Goal: Task Accomplishment & Management: Use online tool/utility

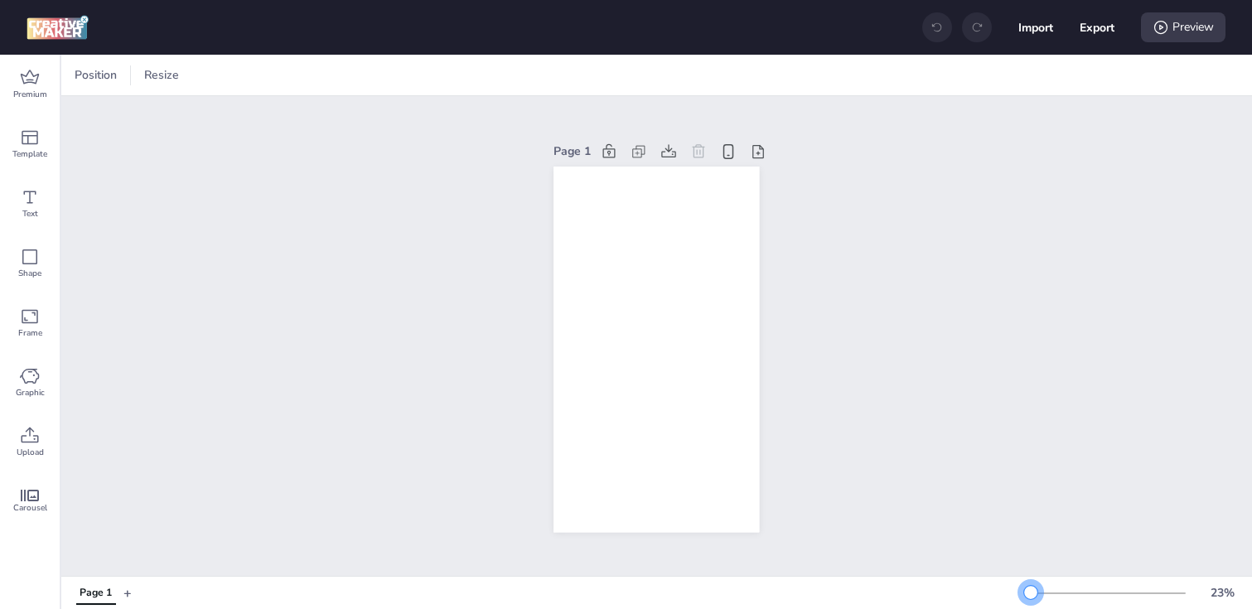
drag, startPoint x: 1052, startPoint y: 592, endPoint x: 1031, endPoint y: 594, distance: 21.6
click at [1031, 594] on div at bounding box center [1030, 592] width 13 height 13
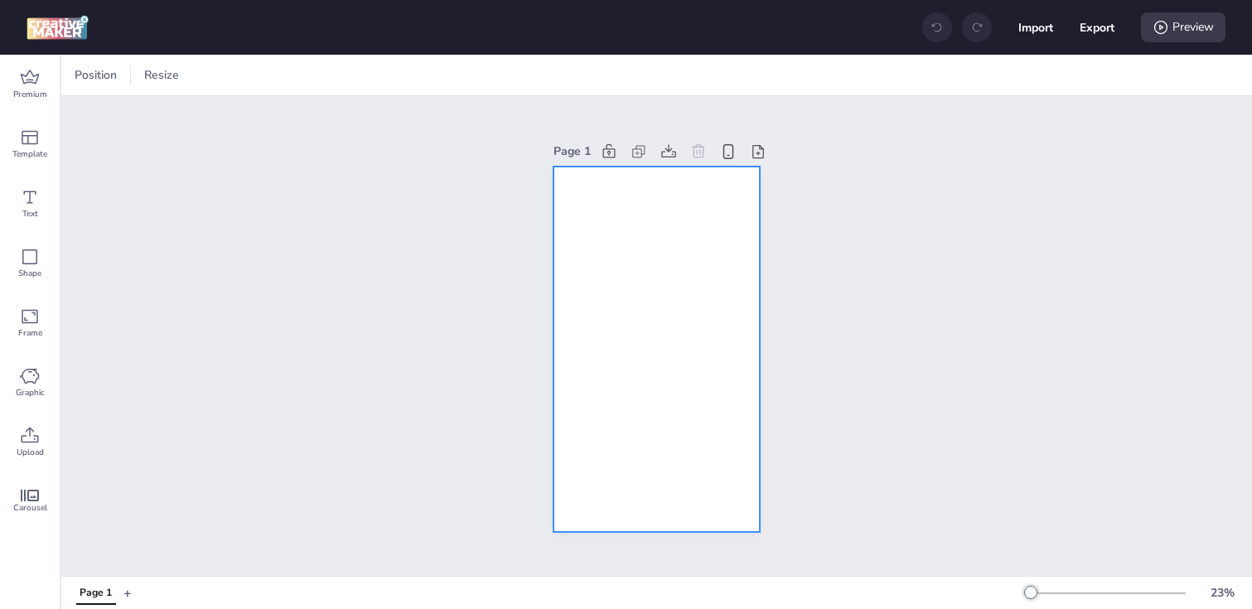
click at [567, 298] on div at bounding box center [655, 350] width 205 height 366
click at [123, 80] on div at bounding box center [114, 75] width 26 height 27
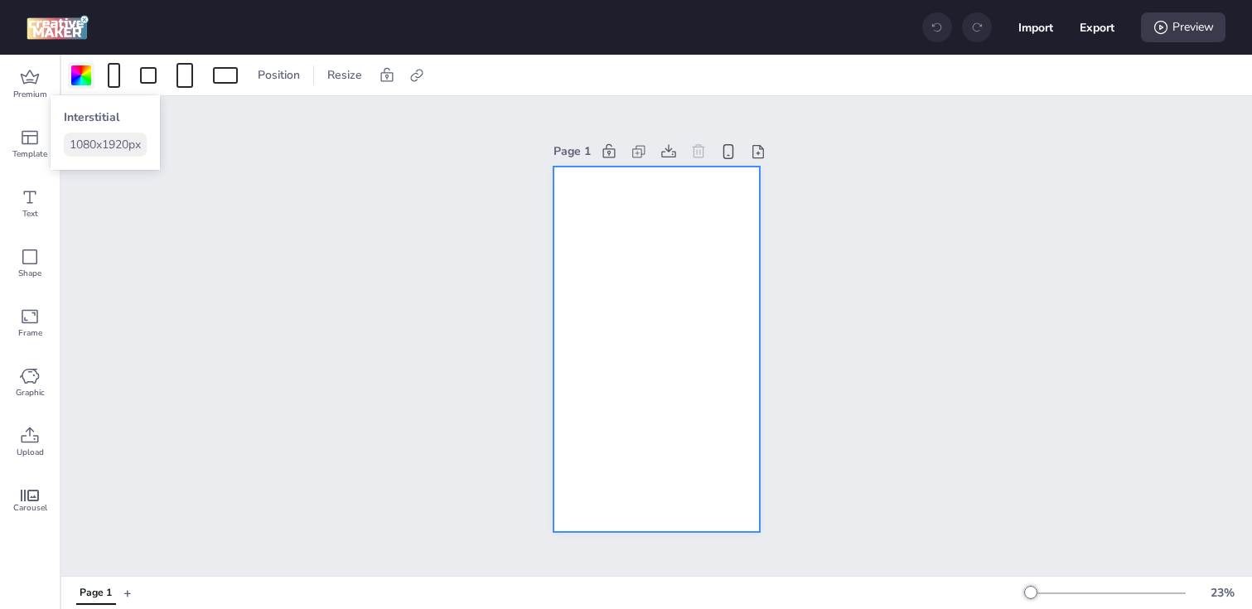
click at [80, 83] on div at bounding box center [81, 75] width 20 height 20
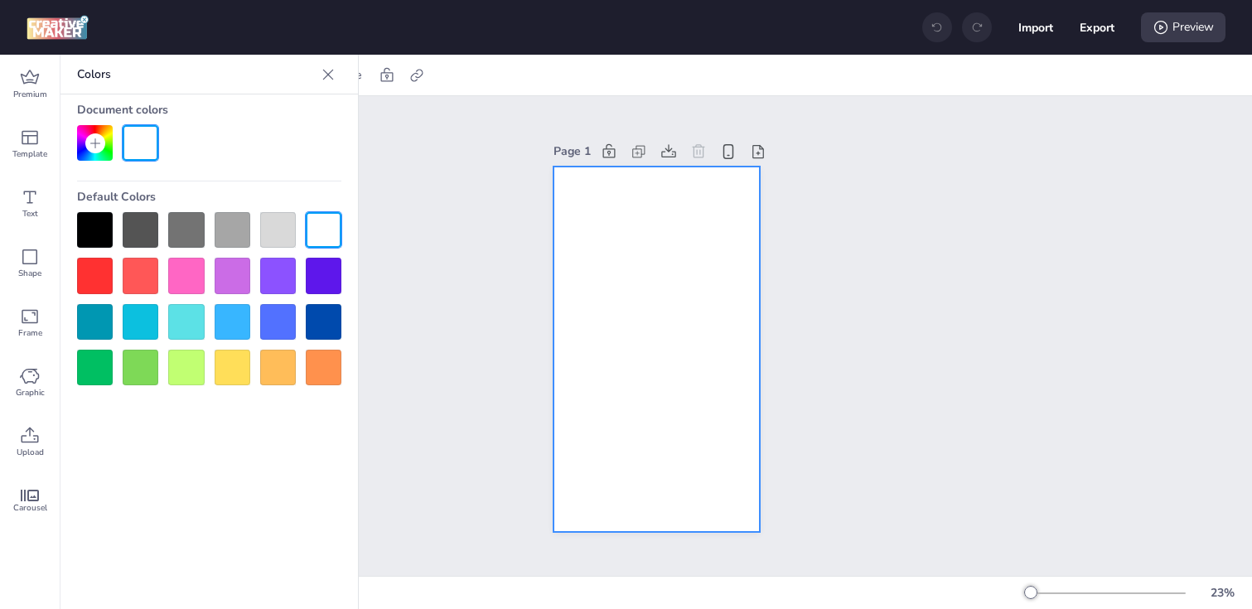
click at [99, 225] on div at bounding box center [95, 230] width 36 height 36
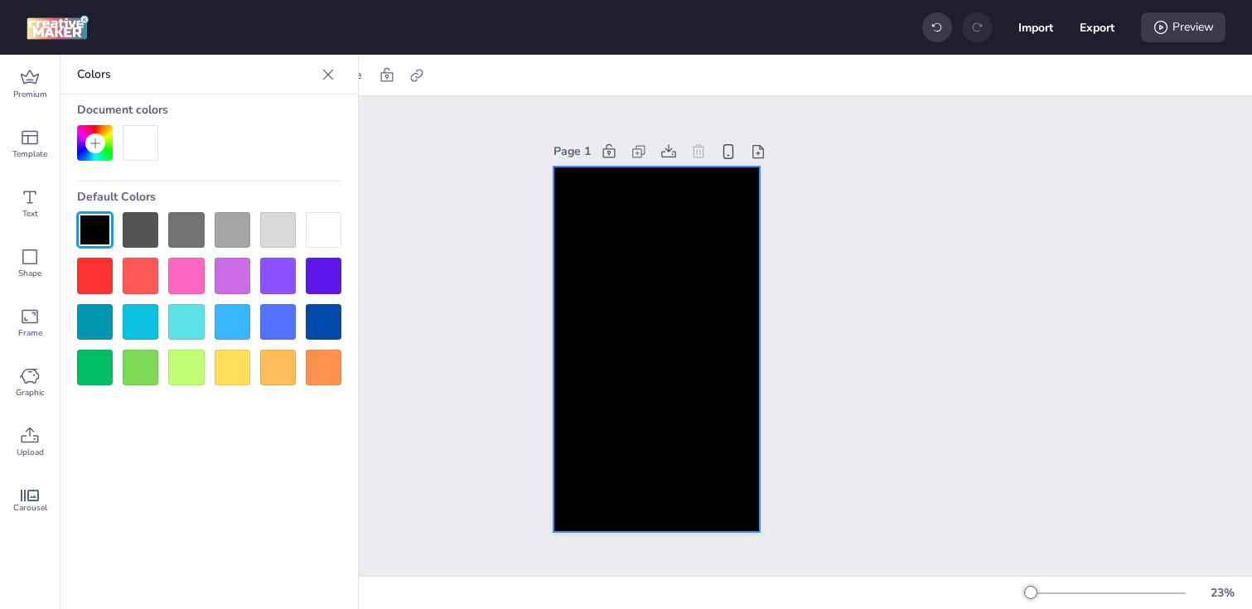
click at [585, 199] on div at bounding box center [655, 350] width 205 height 366
click at [414, 77] on icon at bounding box center [416, 75] width 17 height 17
click at [412, 74] on icon at bounding box center [416, 75] width 12 height 12
click at [277, 115] on span "Activate hyperlink" at bounding box center [309, 117] width 92 height 17
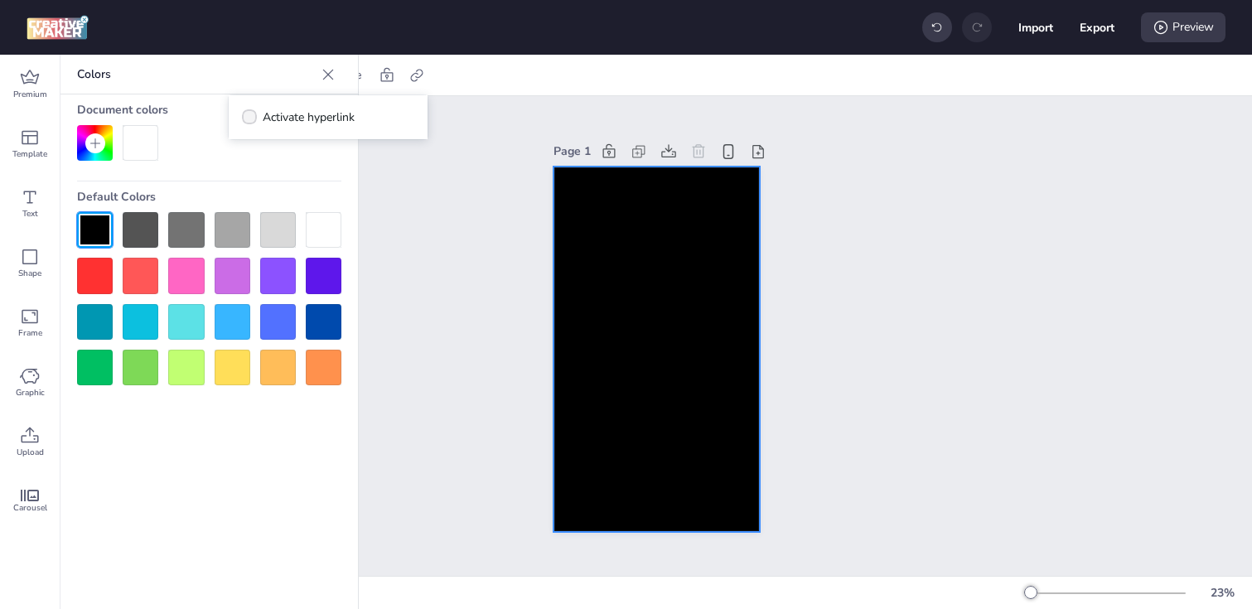
click at [252, 118] on input "Activate hyperlink" at bounding box center [246, 123] width 11 height 11
checkbox input "true"
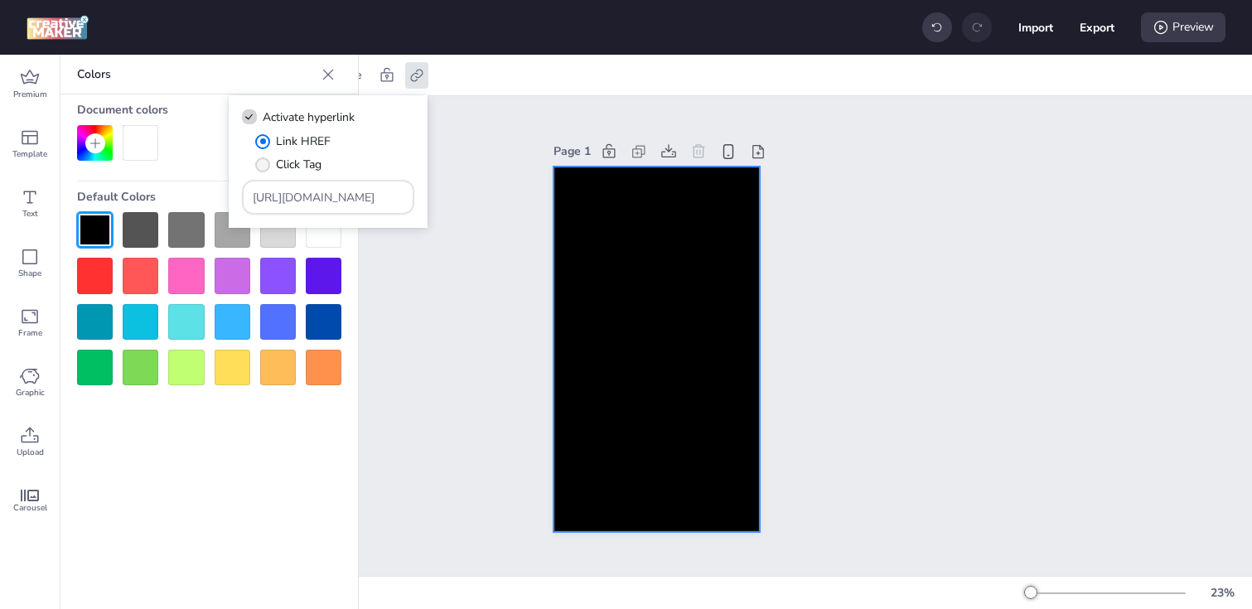
click at [265, 167] on span "" at bounding box center [262, 164] width 15 height 15
click at [265, 167] on input "Click Tag" at bounding box center [259, 171] width 11 height 11
radio input "true"
drag, startPoint x: 363, startPoint y: 201, endPoint x: 181, endPoint y: 195, distance: 182.4
click at [181, 195] on body "Import Export Preview Premium Template Text Shape Frame Graphic Upload Carousel…" at bounding box center [626, 304] width 1252 height 609
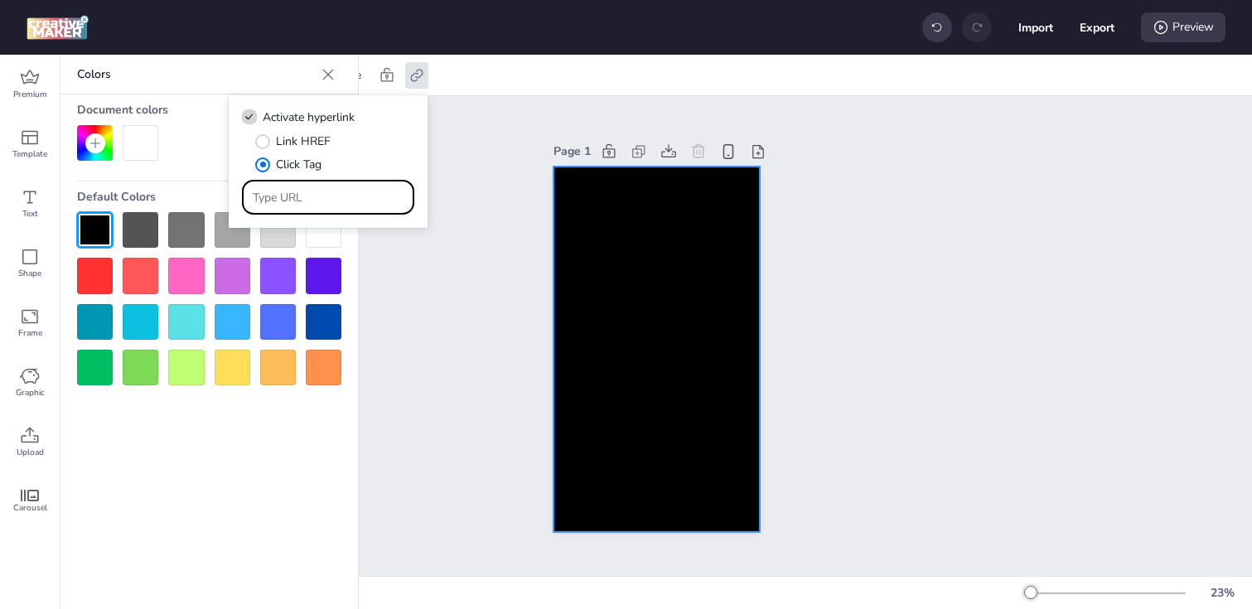
paste input "https://ad.doubleclick.net/ddm/trackclk/N1093968.3360815DBMPROGRAMMATIC/B343723…"
type input "https://ad.doubleclick.net/ddm/trackclk/N1093968.3360815DBMPROGRAMMATIC/B343723…"
click at [467, 398] on div "Page 1" at bounding box center [656, 336] width 1191 height 480
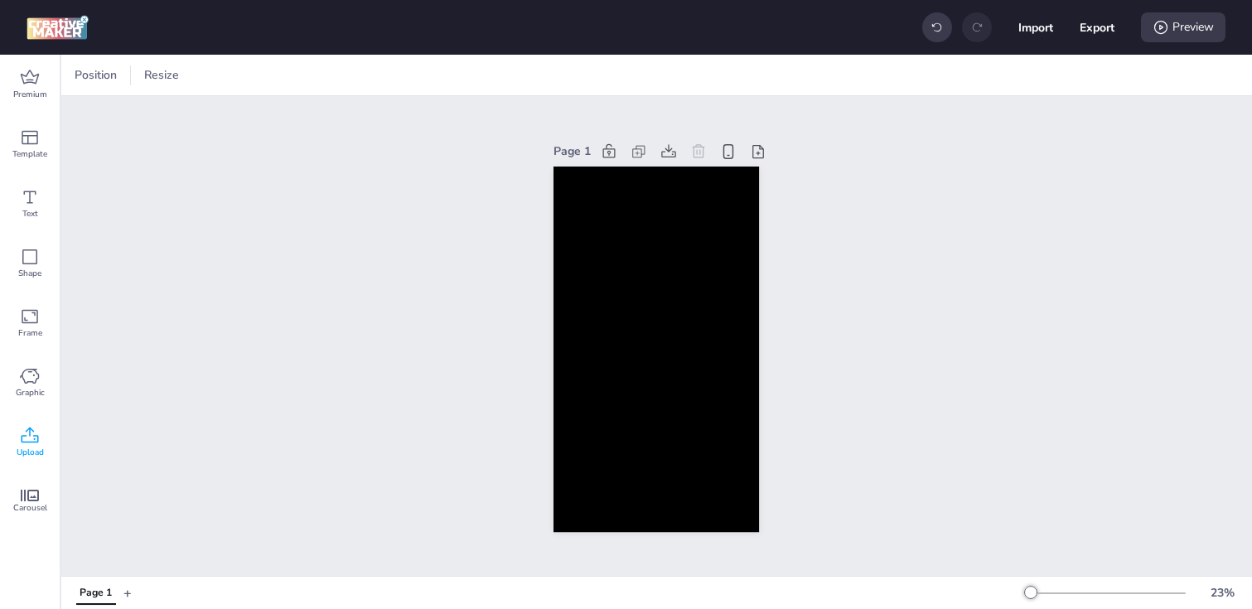
click at [28, 446] on span "Upload" at bounding box center [30, 452] width 27 height 13
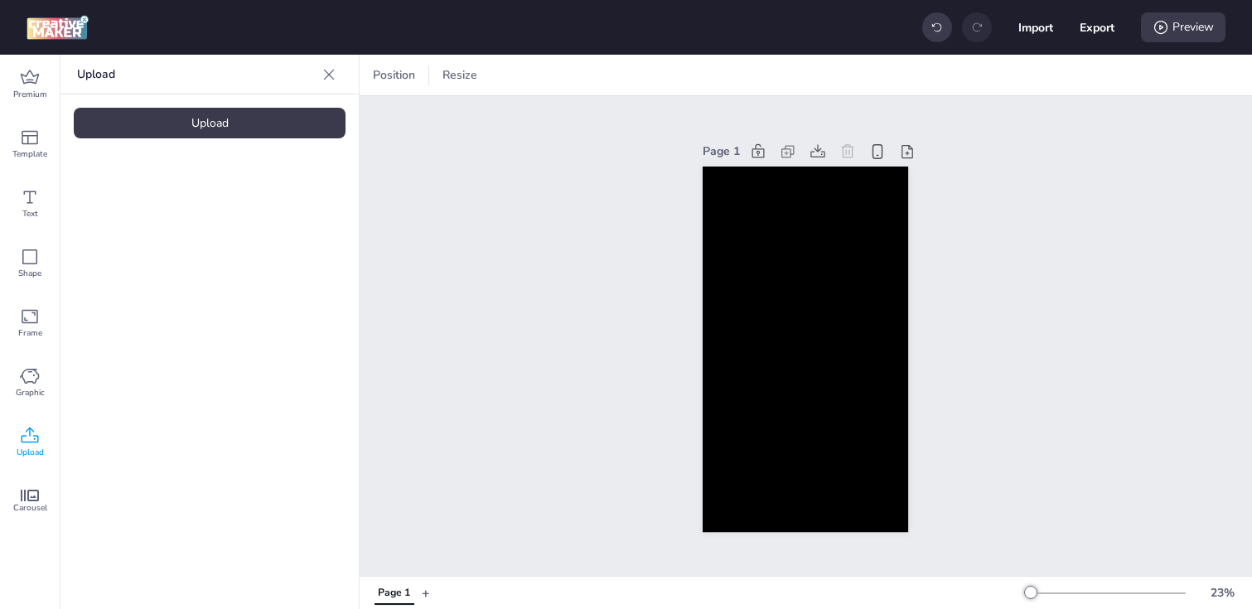
click at [189, 109] on div "Upload" at bounding box center [210, 123] width 272 height 31
click at [145, 234] on img at bounding box center [139, 231] width 101 height 17
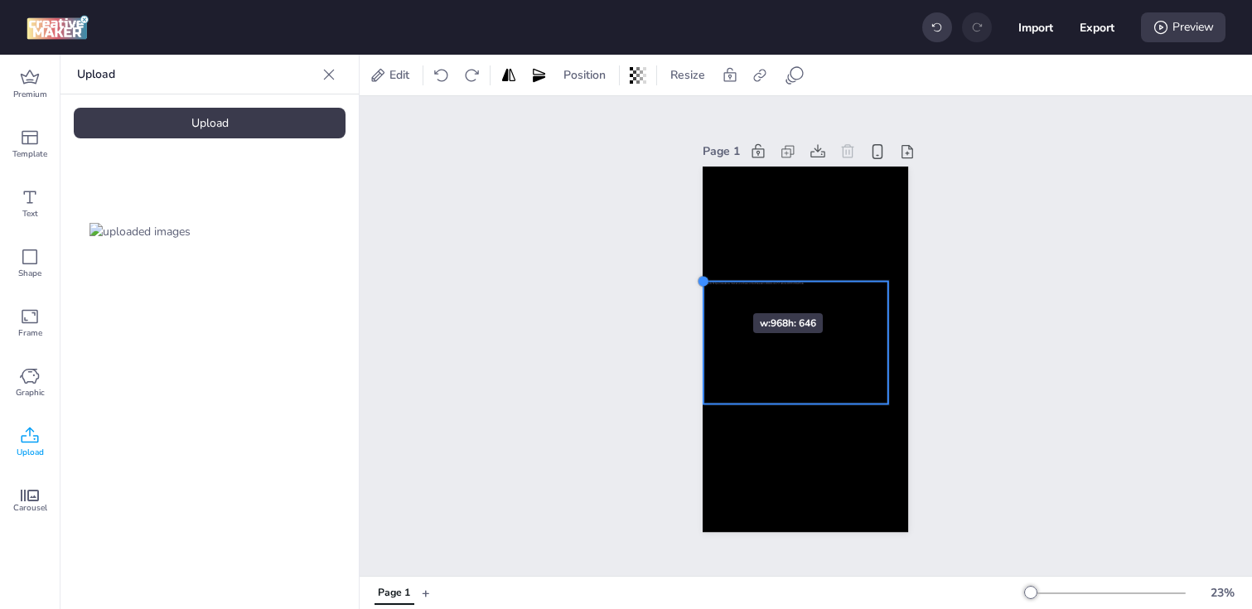
drag, startPoint x: 723, startPoint y: 294, endPoint x: 703, endPoint y: 283, distance: 22.6
click at [703, 283] on div at bounding box center [703, 280] width 13 height 13
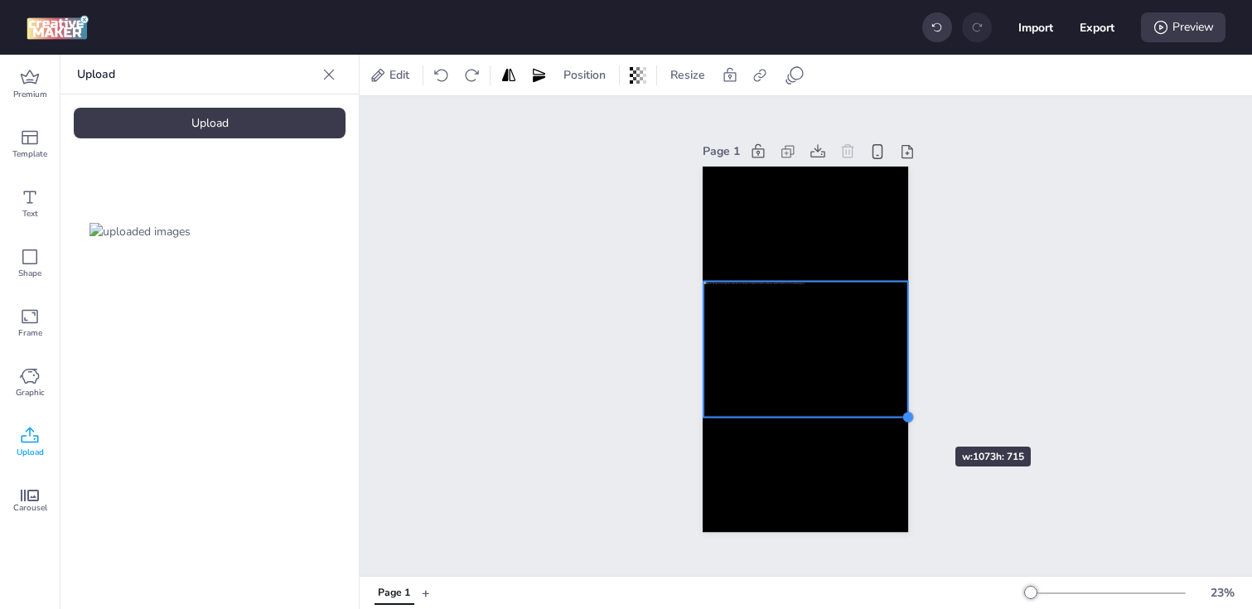
drag, startPoint x: 887, startPoint y: 404, endPoint x: 906, endPoint y: 417, distance: 22.5
click at [906, 417] on div at bounding box center [907, 417] width 13 height 13
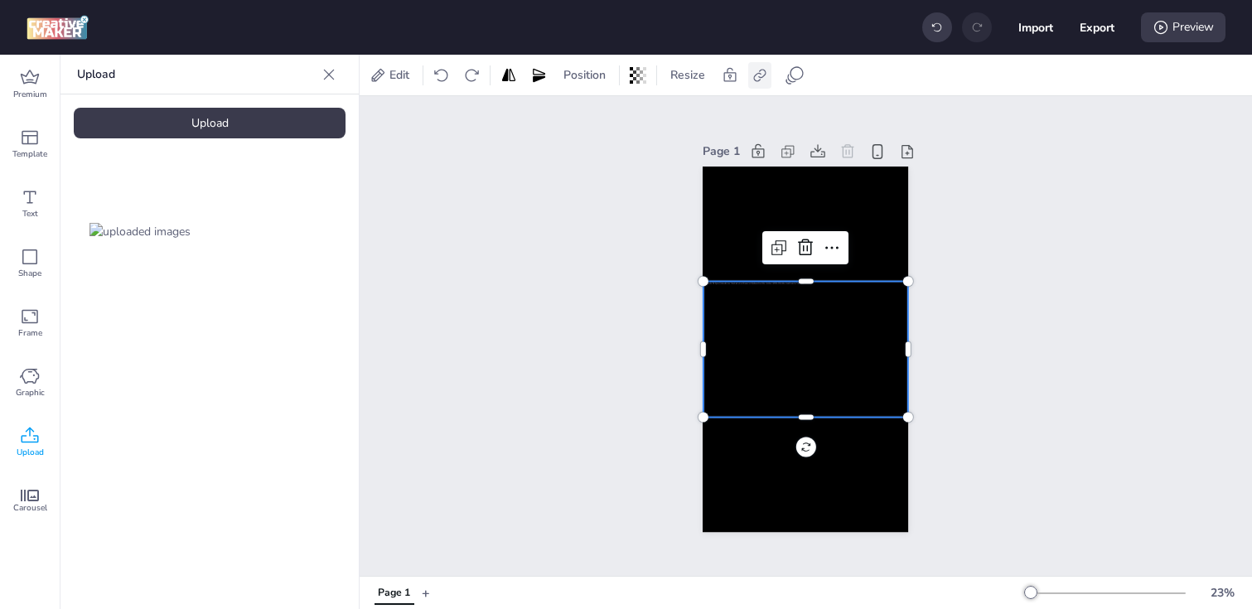
click at [764, 84] on div at bounding box center [759, 75] width 23 height 27
click at [584, 124] on label "Activate hyperlink" at bounding box center [642, 117] width 124 height 29
click at [585, 124] on input "Activate hyperlink" at bounding box center [590, 123] width 11 height 11
checkbox input "true"
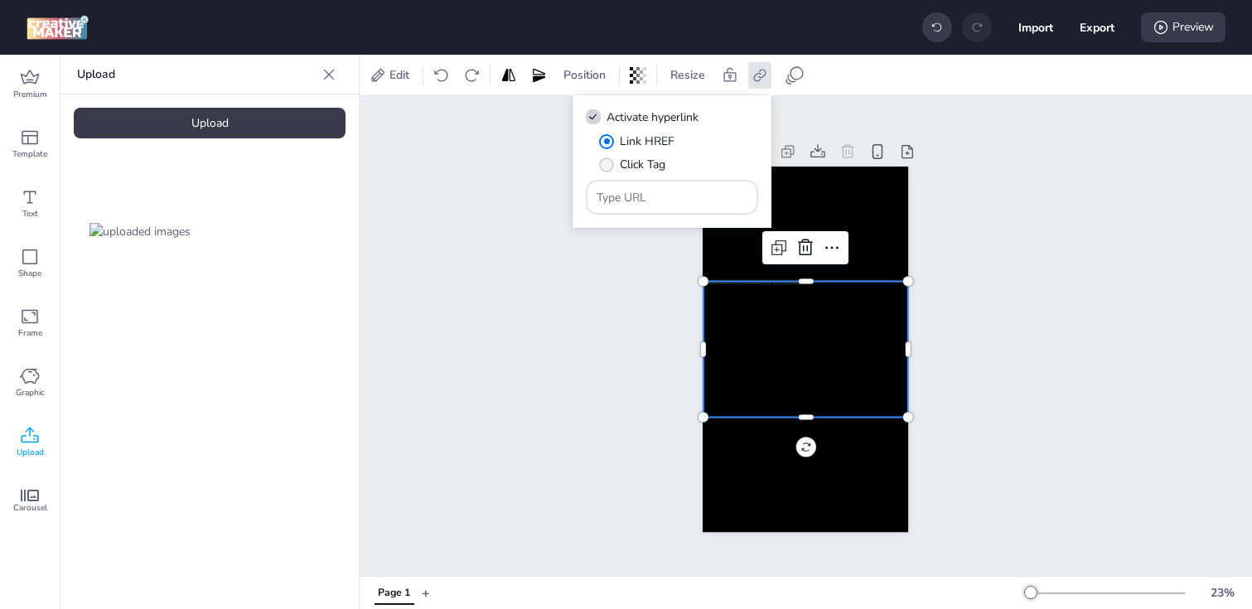
click at [606, 161] on span "" at bounding box center [606, 164] width 15 height 15
click at [606, 166] on input "Click Tag" at bounding box center [603, 171] width 11 height 11
radio input "true"
click at [660, 204] on input "Type URL" at bounding box center [673, 197] width 152 height 17
paste input "https://ad.doubleclick.net/ddm/trackclk/N1093968.3360815DBMPROGRAMMATIC/B343723…"
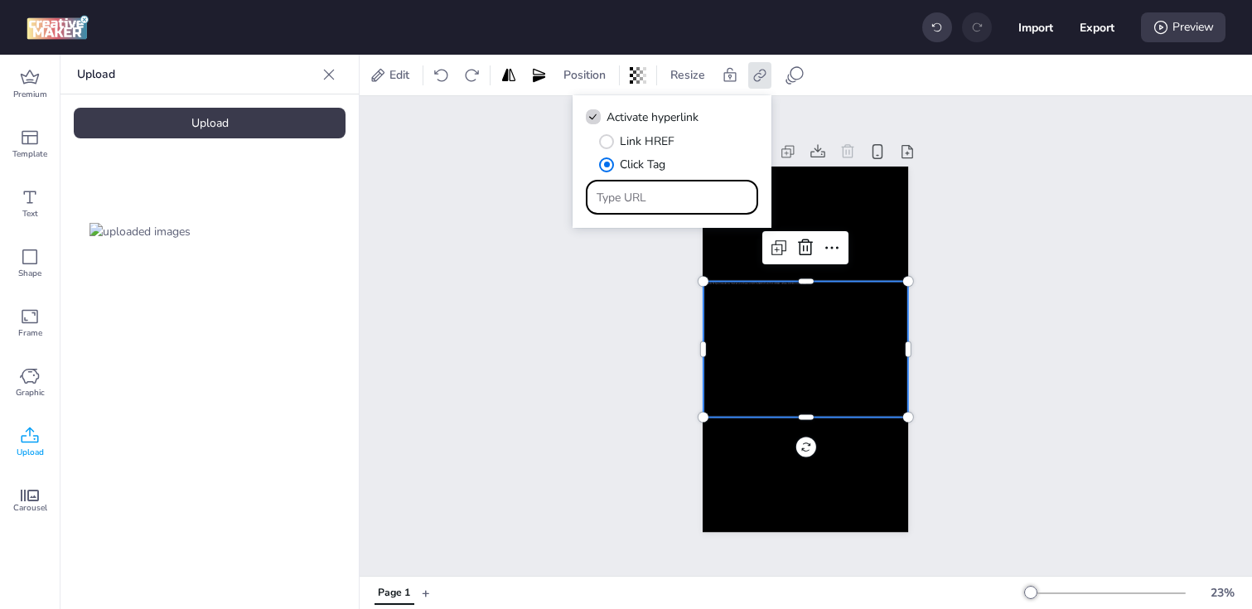
type input "https://ad.doubleclick.net/ddm/trackclk/N1093968.3360815DBMPROGRAMMATIC/B343723…"
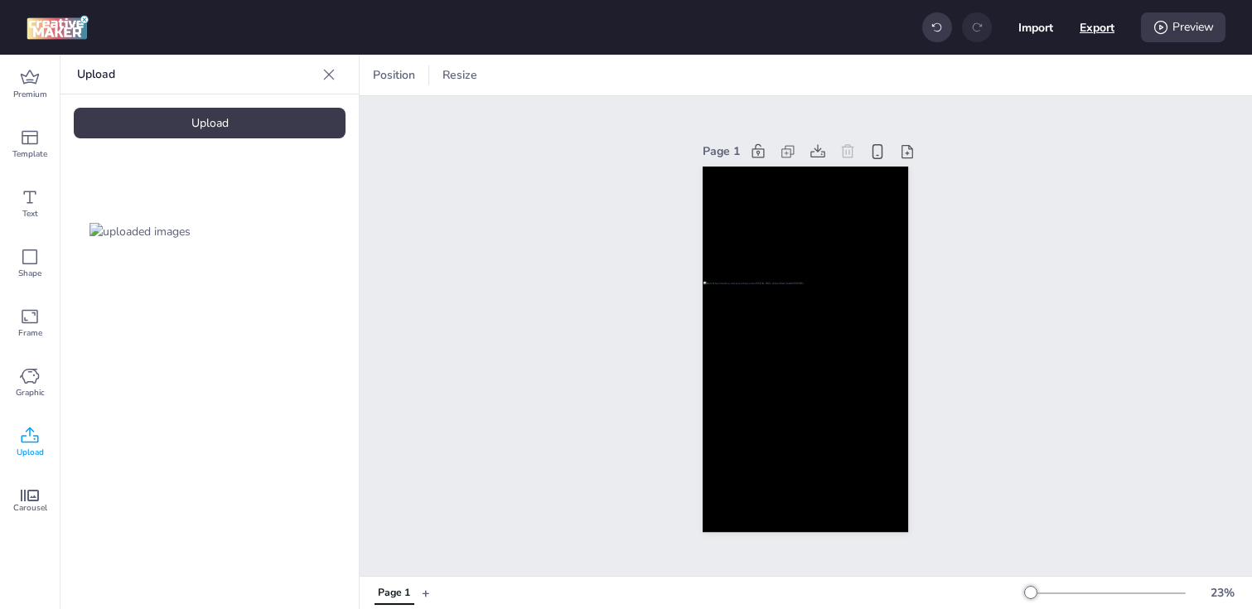
click at [1098, 27] on button "Export" at bounding box center [1097, 27] width 35 height 35
select select "html"
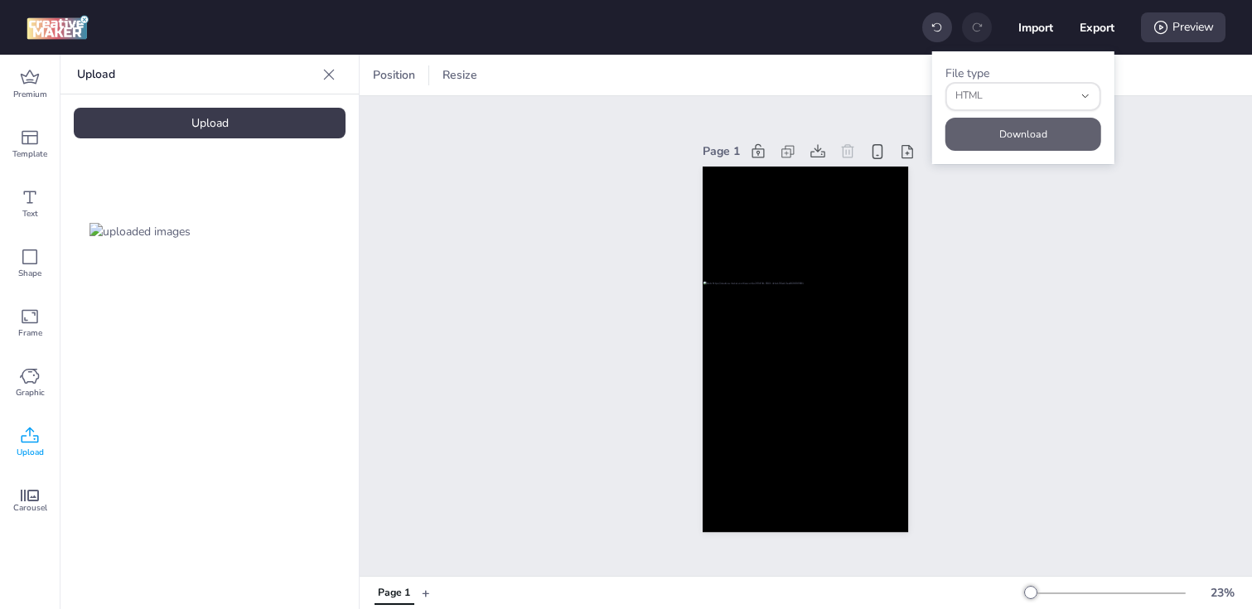
click at [1003, 127] on button "Download" at bounding box center [1023, 134] width 156 height 33
click at [745, 358] on div at bounding box center [805, 349] width 205 height 136
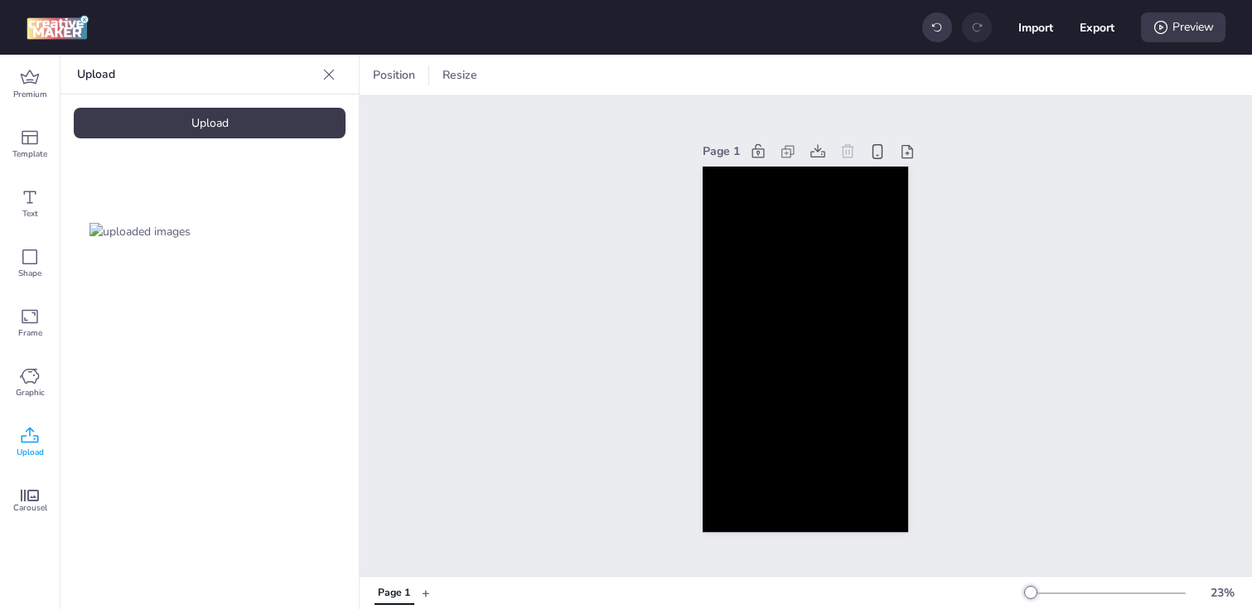
click at [276, 127] on div "Upload" at bounding box center [210, 123] width 272 height 31
click at [283, 240] on img at bounding box center [279, 231] width 101 height 17
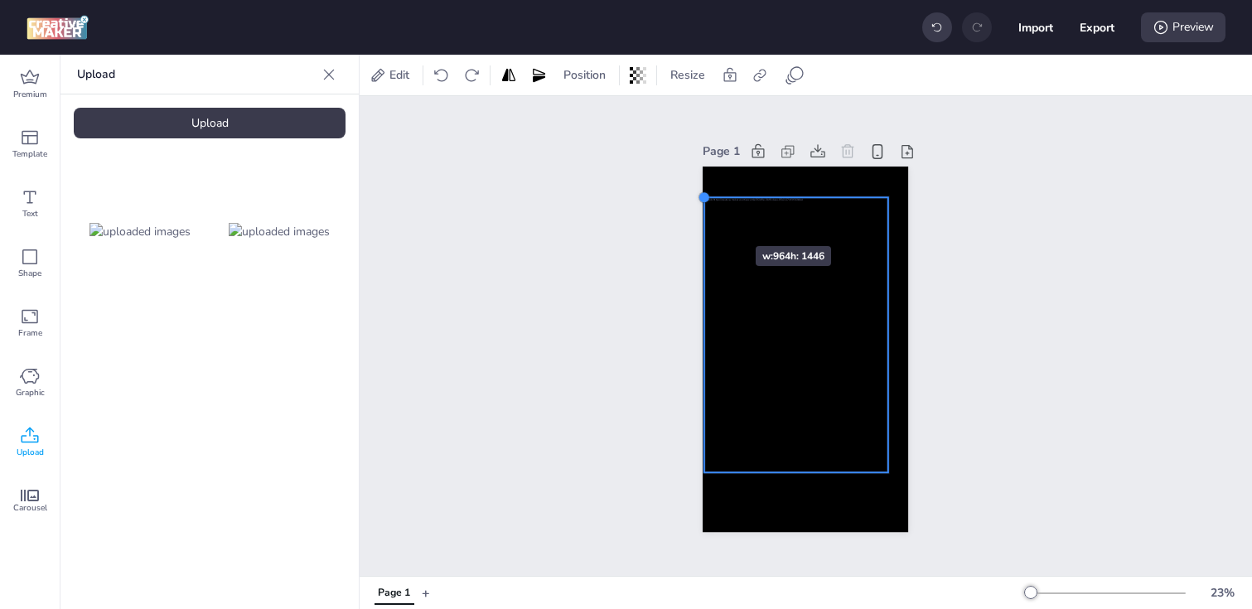
drag, startPoint x: 725, startPoint y: 227, endPoint x: 706, endPoint y: 219, distance: 20.8
click at [706, 216] on div at bounding box center [805, 350] width 205 height 366
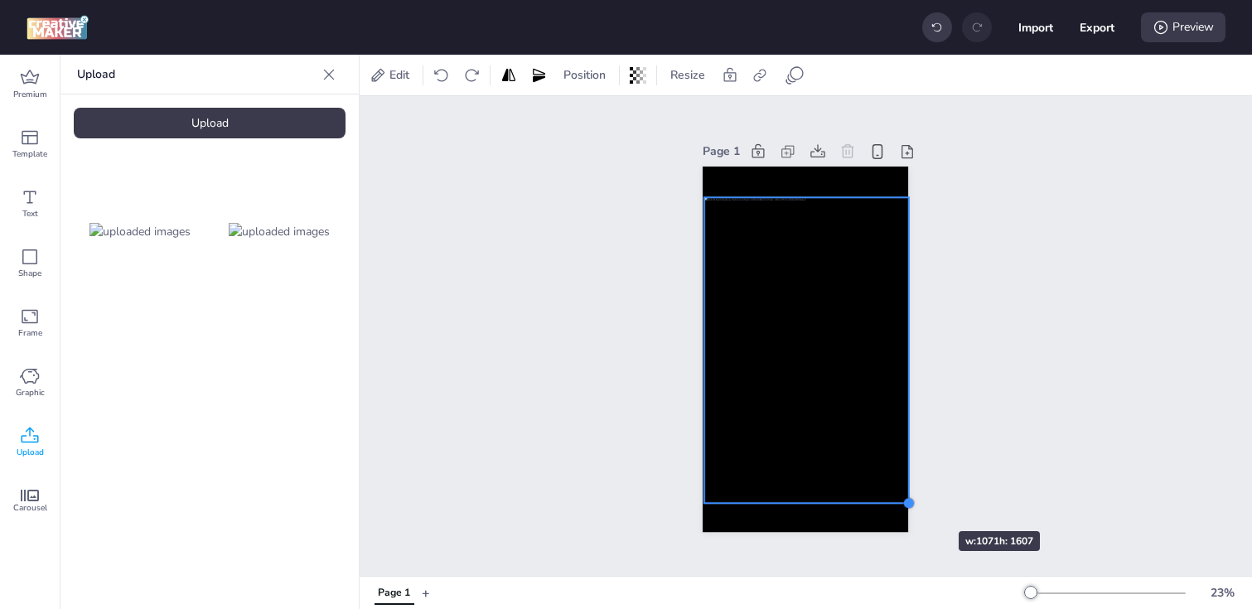
drag, startPoint x: 889, startPoint y: 471, endPoint x: 909, endPoint y: 501, distance: 36.5
click at [909, 501] on div at bounding box center [908, 503] width 13 height 13
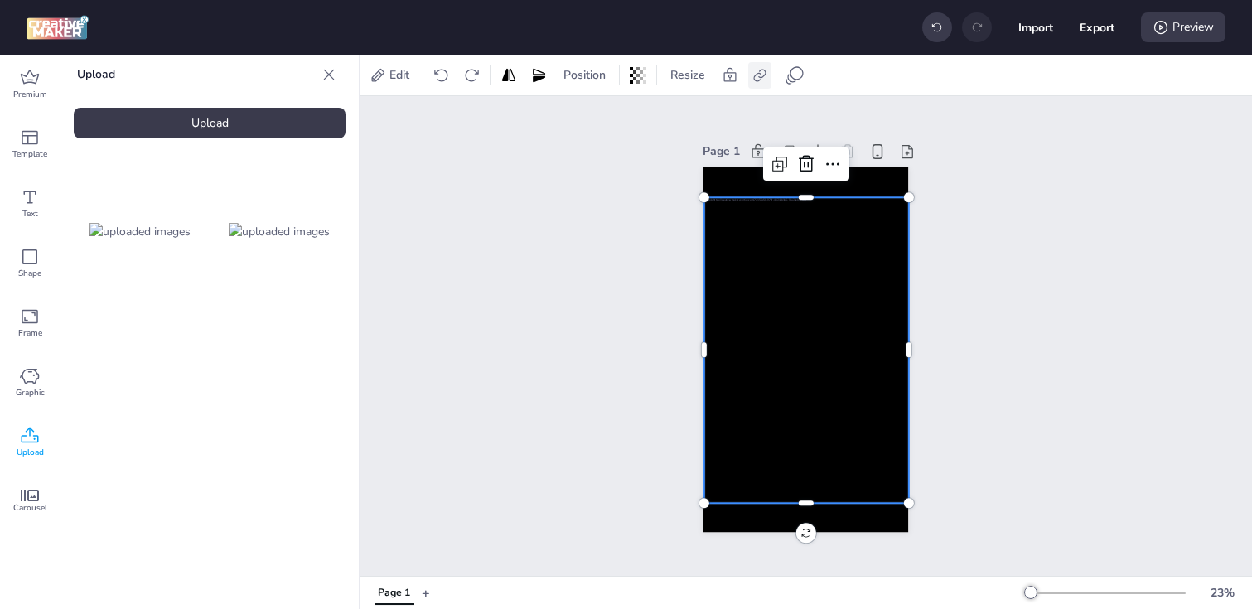
click at [758, 80] on icon at bounding box center [759, 75] width 12 height 12
click at [674, 111] on span "Activate hyperlink" at bounding box center [653, 117] width 92 height 17
click at [596, 118] on input "Activate hyperlink" at bounding box center [590, 123] width 11 height 11
checkbox input "true"
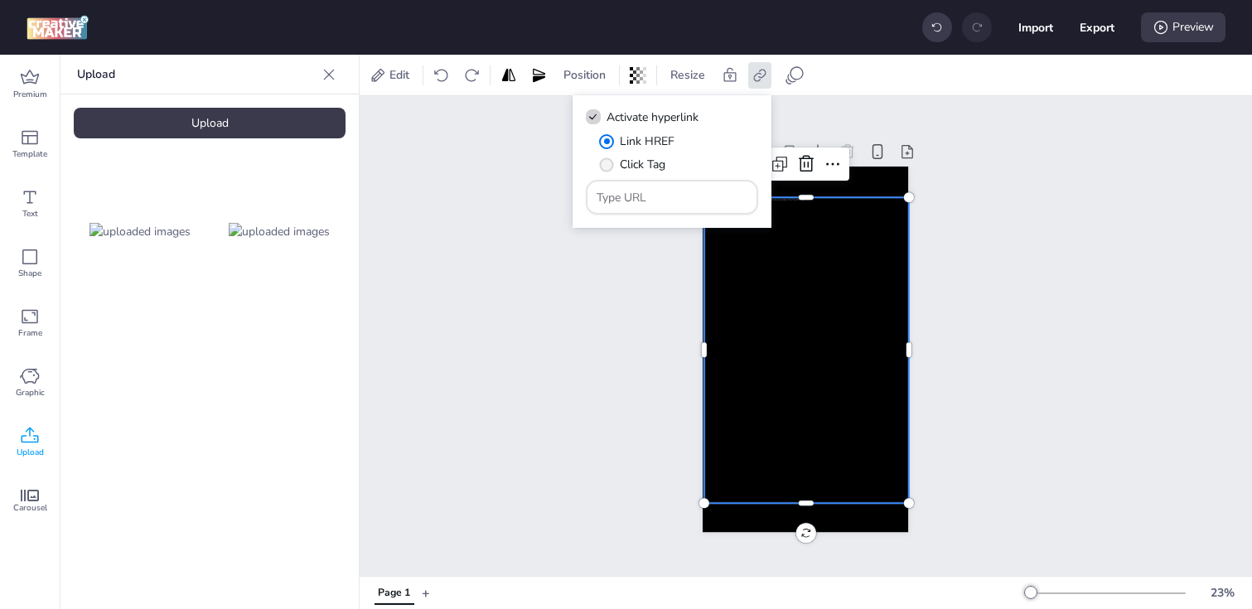
click at [620, 159] on span "Click Tag" at bounding box center [643, 164] width 46 height 17
click at [609, 166] on input "Click Tag" at bounding box center [603, 171] width 11 height 11
radio input "true"
click at [669, 196] on input "Type URL" at bounding box center [673, 197] width 152 height 17
paste input "https://ad.doubleclick.net/ddm/trackclk/N1093968.3360815DBMPROGRAMMATIC/B343723…"
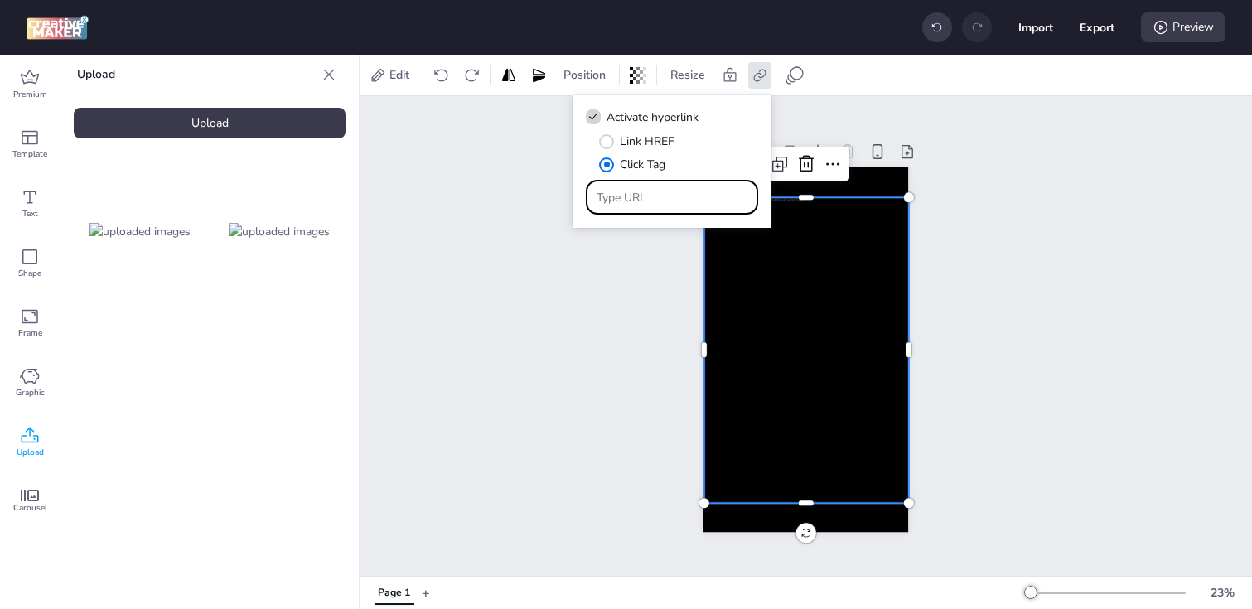
type input "https://ad.doubleclick.net/ddm/trackclk/N1093968.3360815DBMPROGRAMMATIC/B343723…"
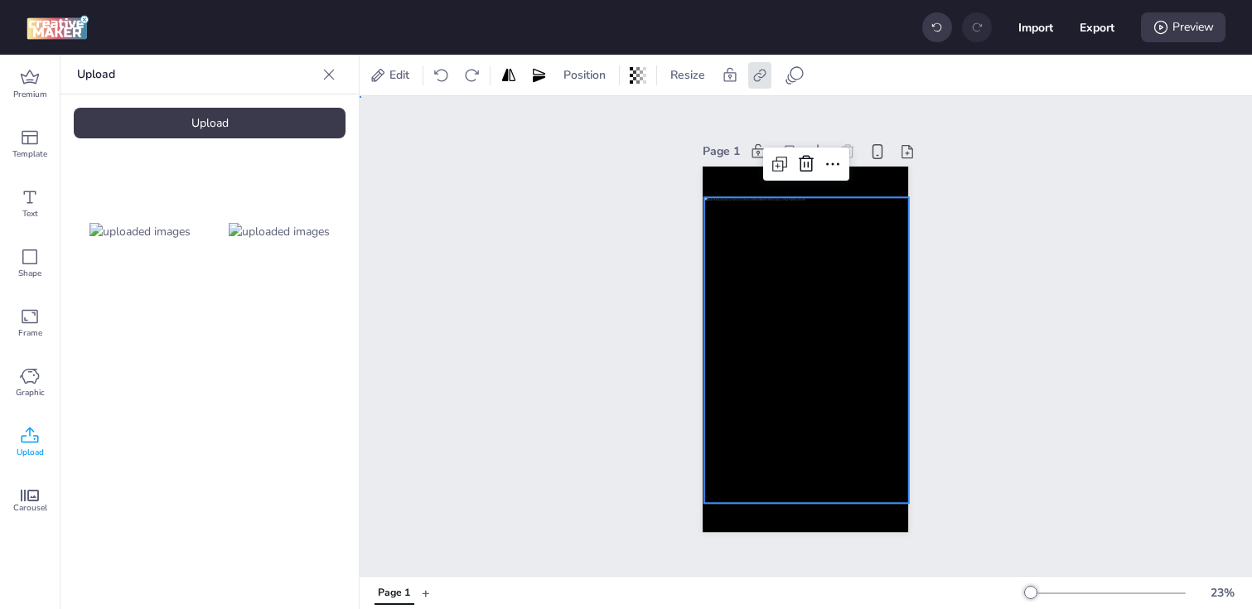
click at [587, 289] on div "Page 1" at bounding box center [806, 336] width 892 height 480
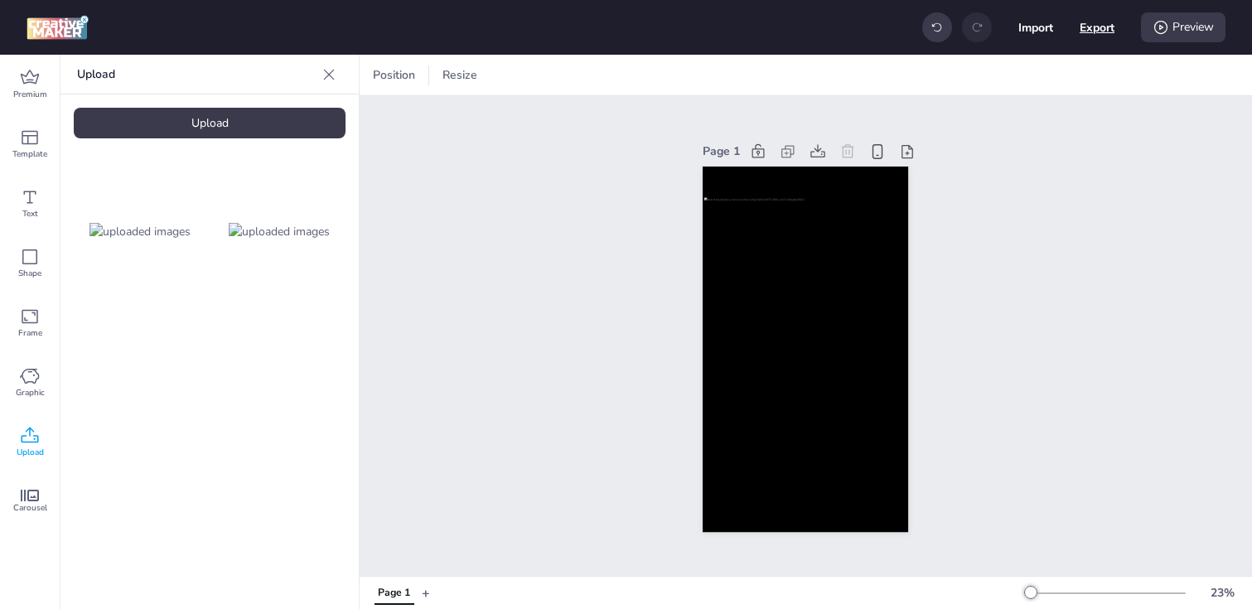
click at [1101, 36] on button "Export" at bounding box center [1097, 27] width 35 height 35
select select "html"
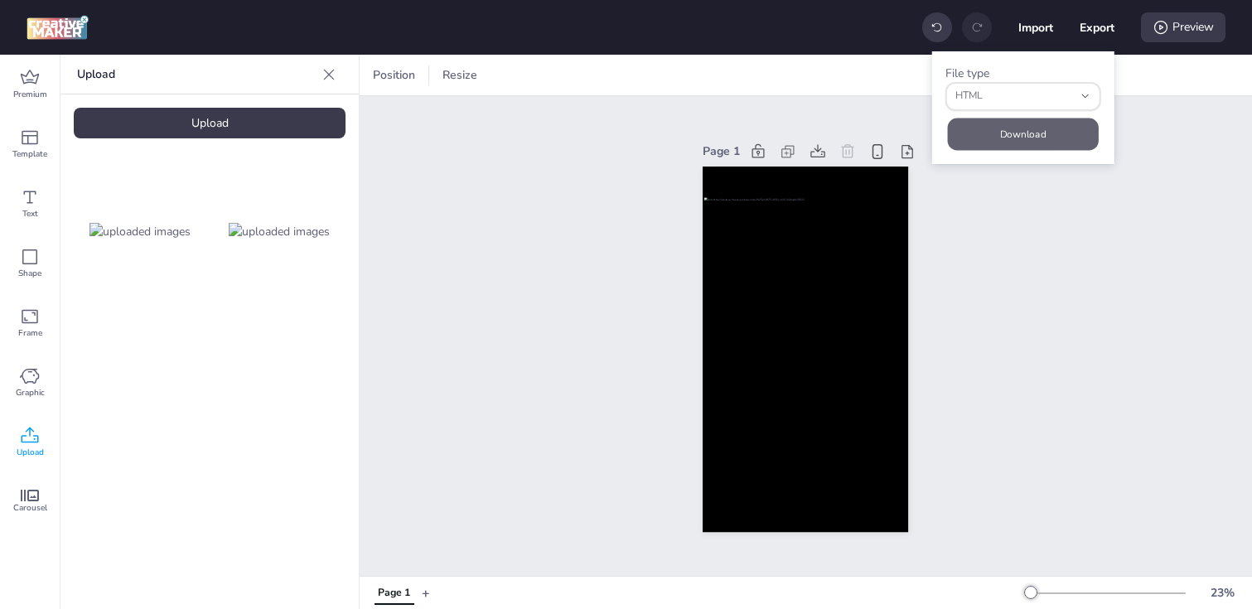
click at [1044, 123] on button "Download" at bounding box center [1023, 134] width 151 height 32
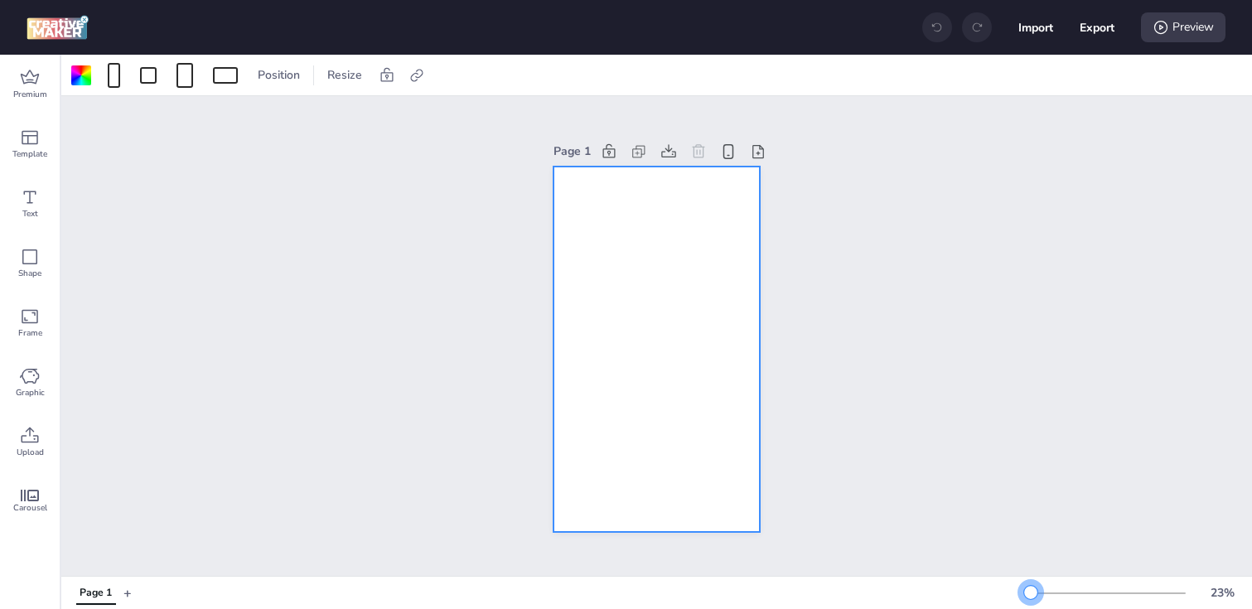
drag, startPoint x: 1052, startPoint y: 592, endPoint x: 1031, endPoint y: 593, distance: 21.6
click at [1031, 593] on div at bounding box center [1030, 592] width 13 height 13
click at [423, 77] on icon at bounding box center [416, 75] width 17 height 17
click at [300, 111] on span "Activate hyperlink" at bounding box center [309, 117] width 92 height 17
click at [252, 118] on input "Activate hyperlink" at bounding box center [246, 123] width 11 height 11
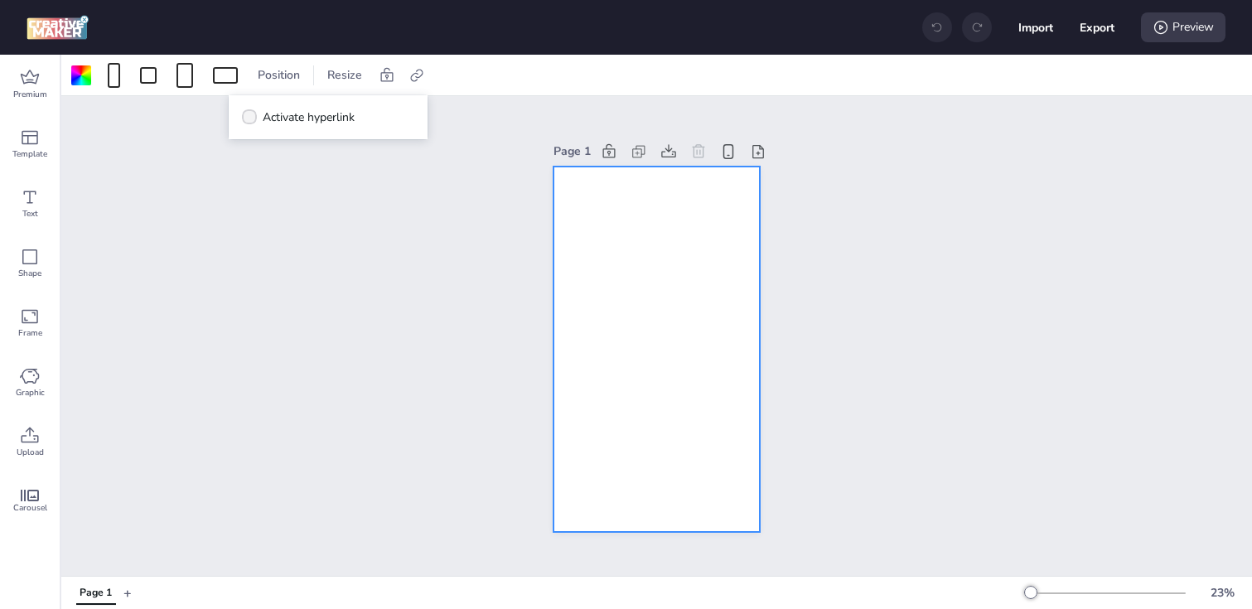
checkbox input "true"
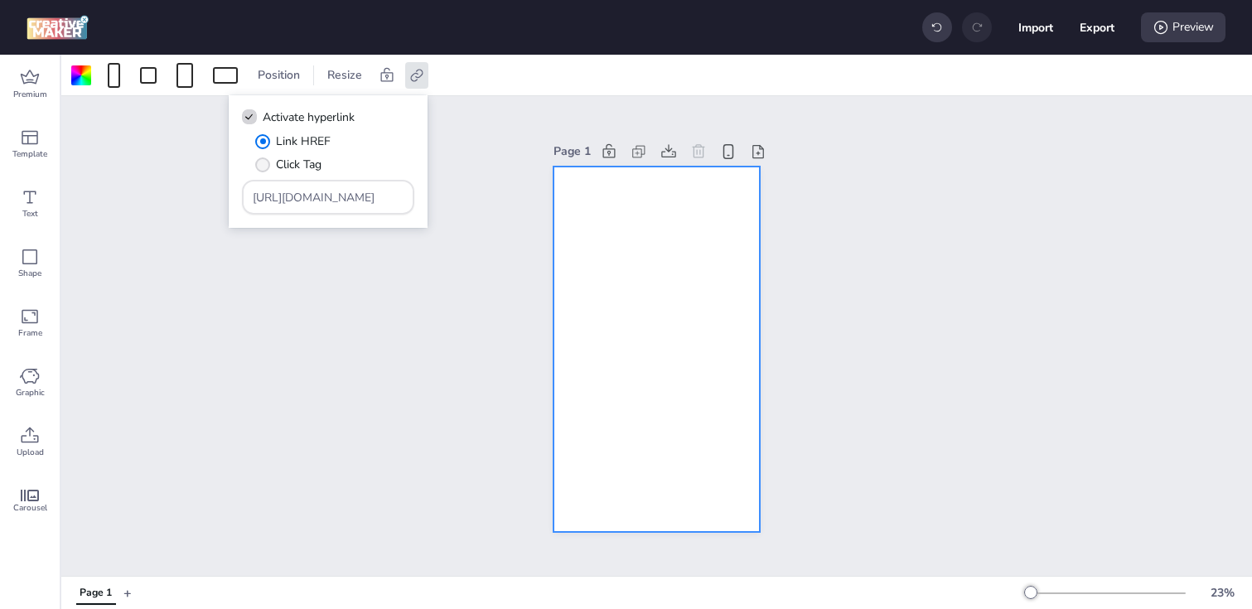
click at [276, 166] on span "Click Tag" at bounding box center [299, 164] width 46 height 17
click at [265, 166] on input "Click Tag" at bounding box center [259, 171] width 11 height 11
radio input "true"
drag, startPoint x: 366, startPoint y: 203, endPoint x: 148, endPoint y: 171, distance: 220.3
click at [148, 171] on body "Import Export Preview Premium Template Text Shape Frame Graphic Upload Carousel…" at bounding box center [626, 304] width 1252 height 609
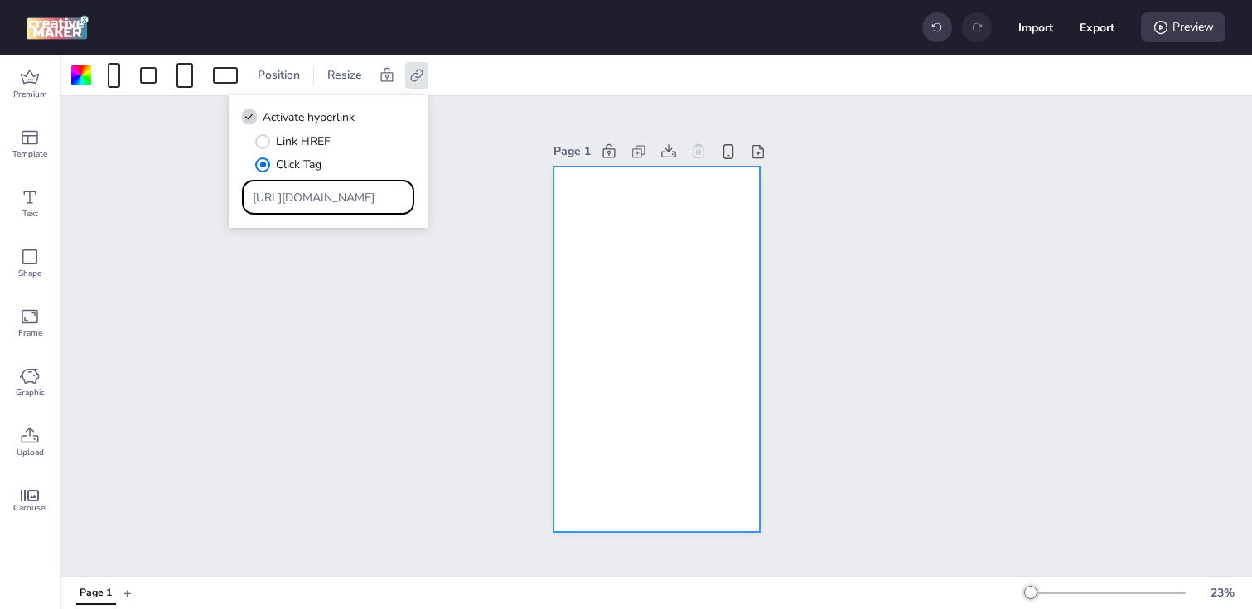
paste input "://[DOMAIN_NAME][URL]"
type input "[URL][DOMAIN_NAME]"
click at [497, 316] on div "Page 1" at bounding box center [656, 336] width 1191 height 480
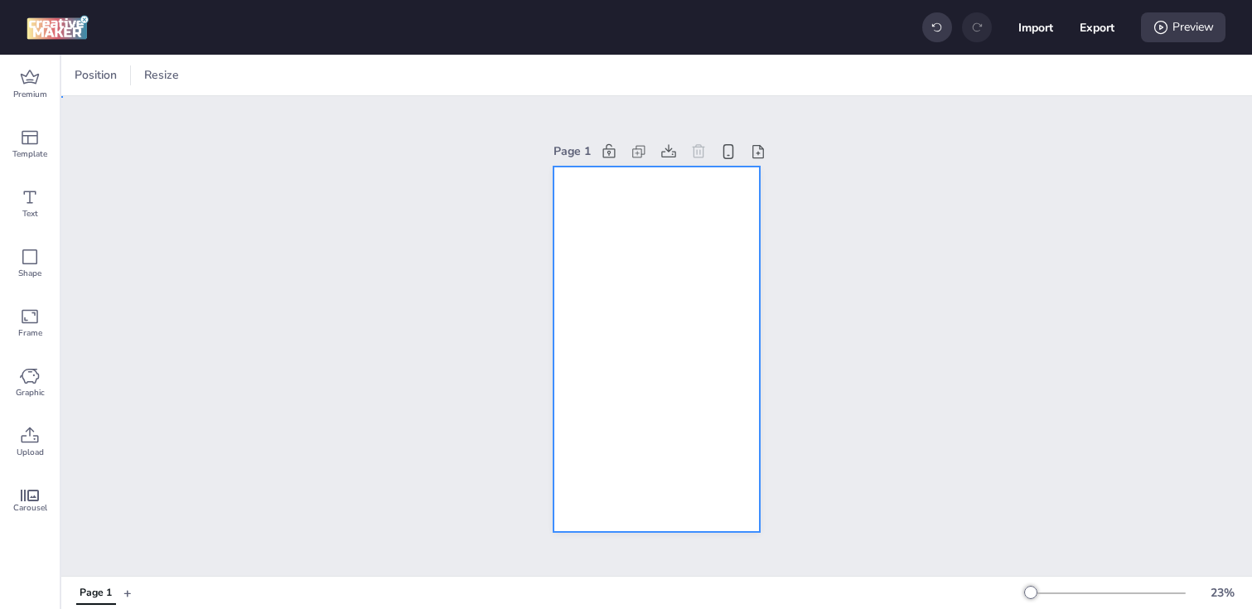
click at [569, 263] on div at bounding box center [655, 350] width 205 height 366
click at [78, 75] on div at bounding box center [81, 75] width 20 height 20
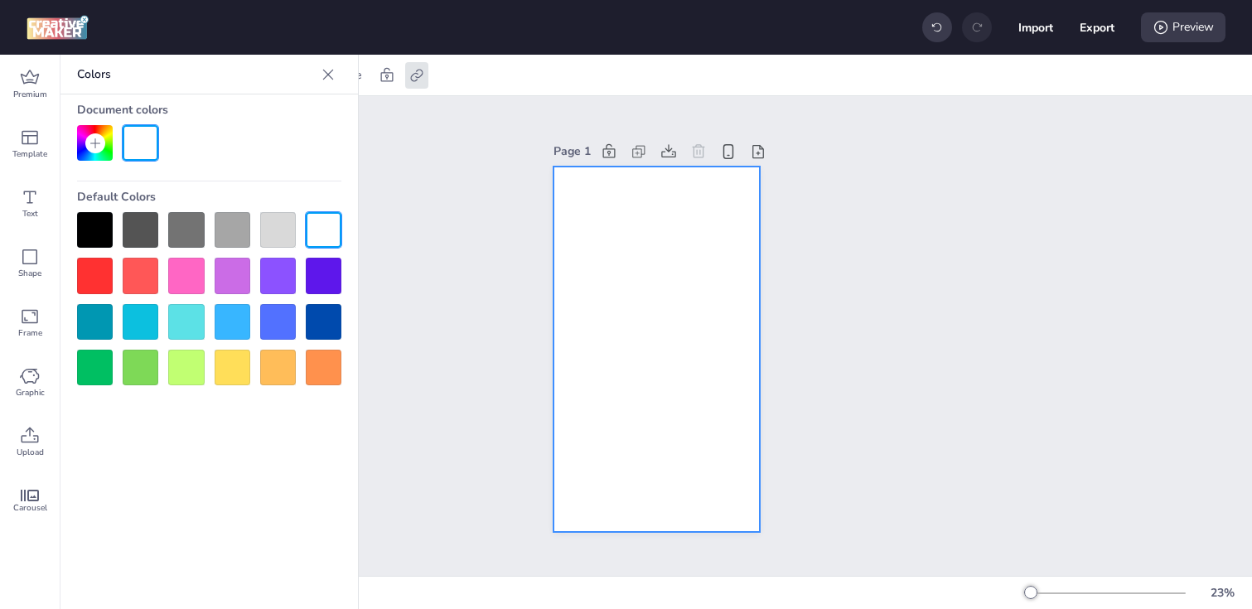
click at [98, 222] on div at bounding box center [95, 230] width 36 height 36
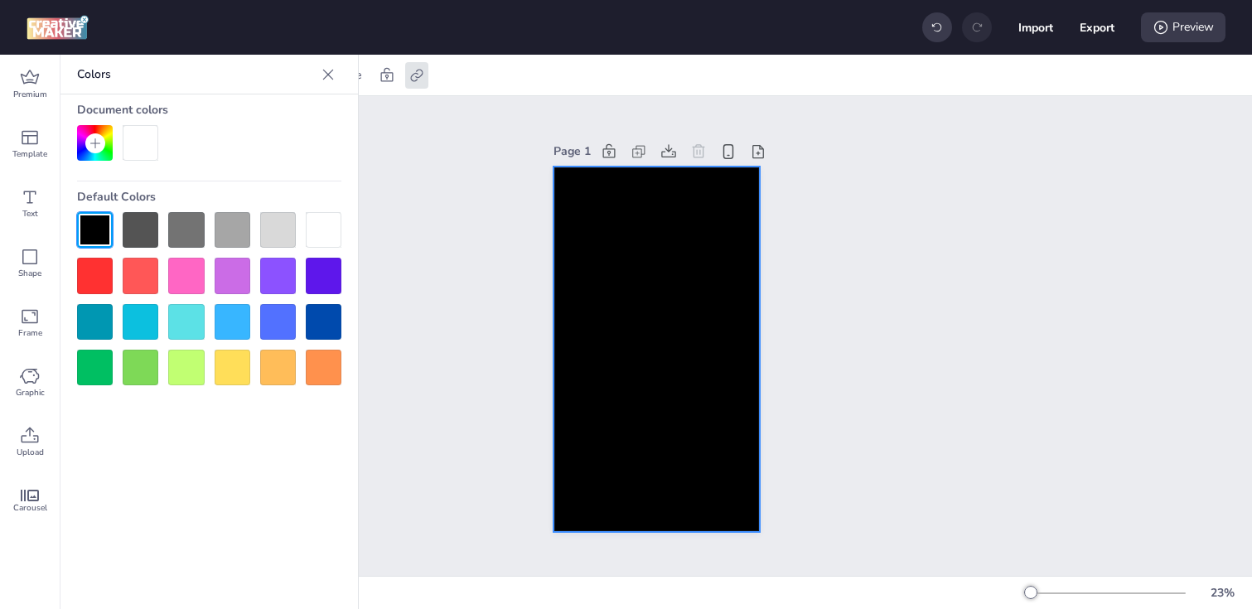
click at [578, 227] on div at bounding box center [655, 350] width 205 height 366
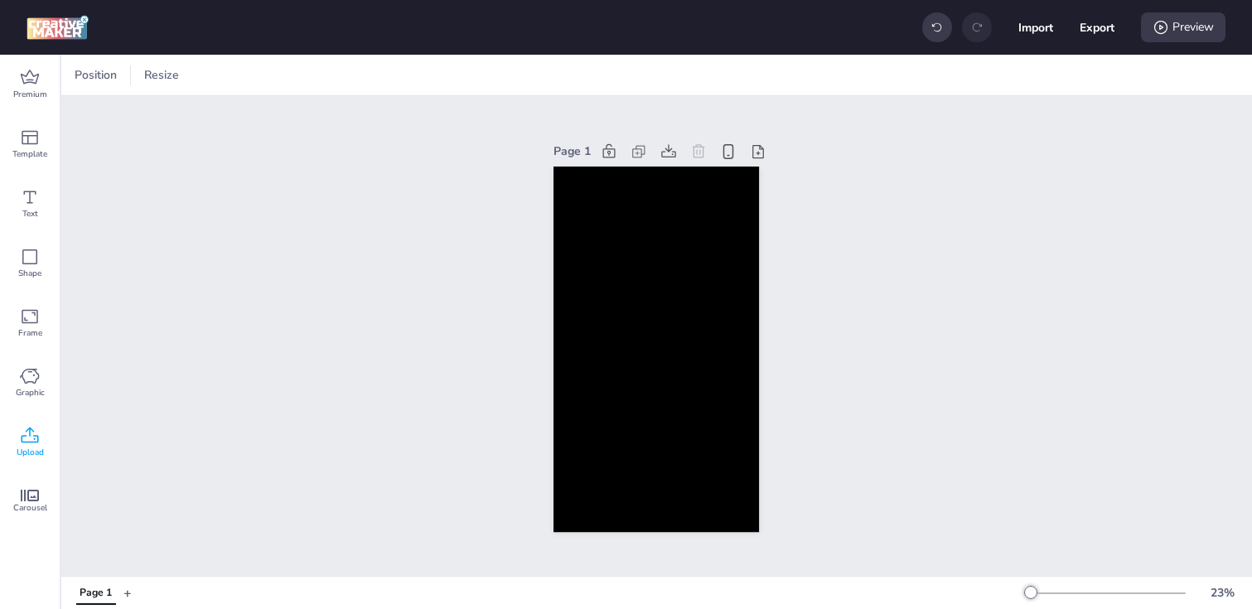
click at [33, 435] on icon at bounding box center [30, 436] width 20 height 20
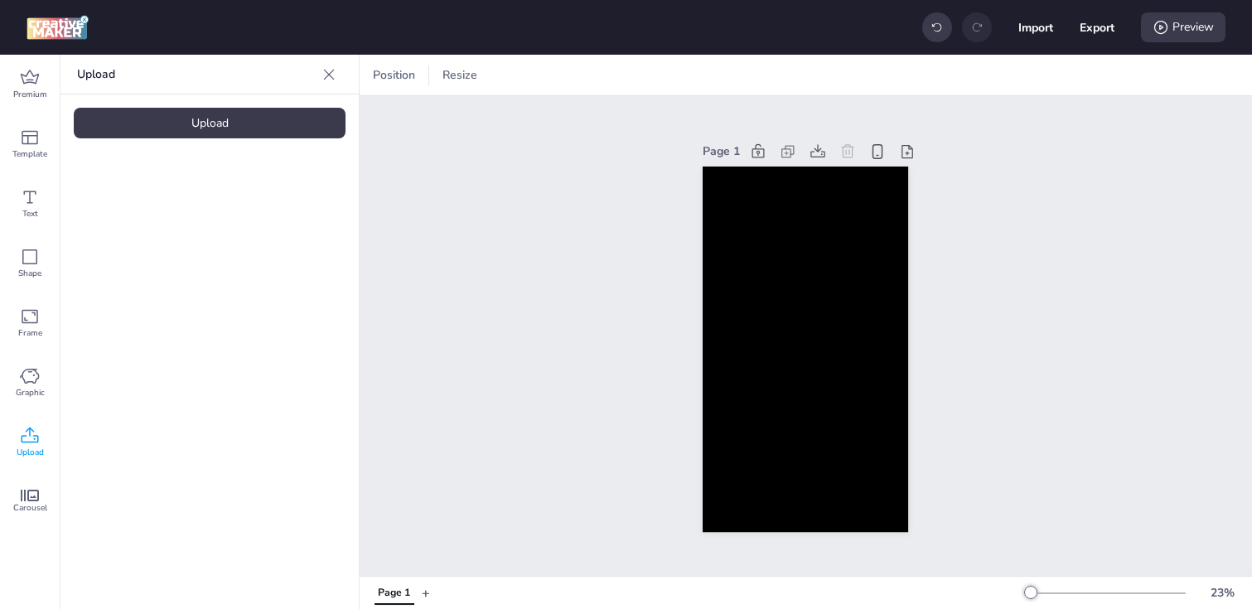
click at [220, 118] on div "Upload" at bounding box center [210, 123] width 272 height 31
click at [164, 240] on img at bounding box center [139, 231] width 101 height 17
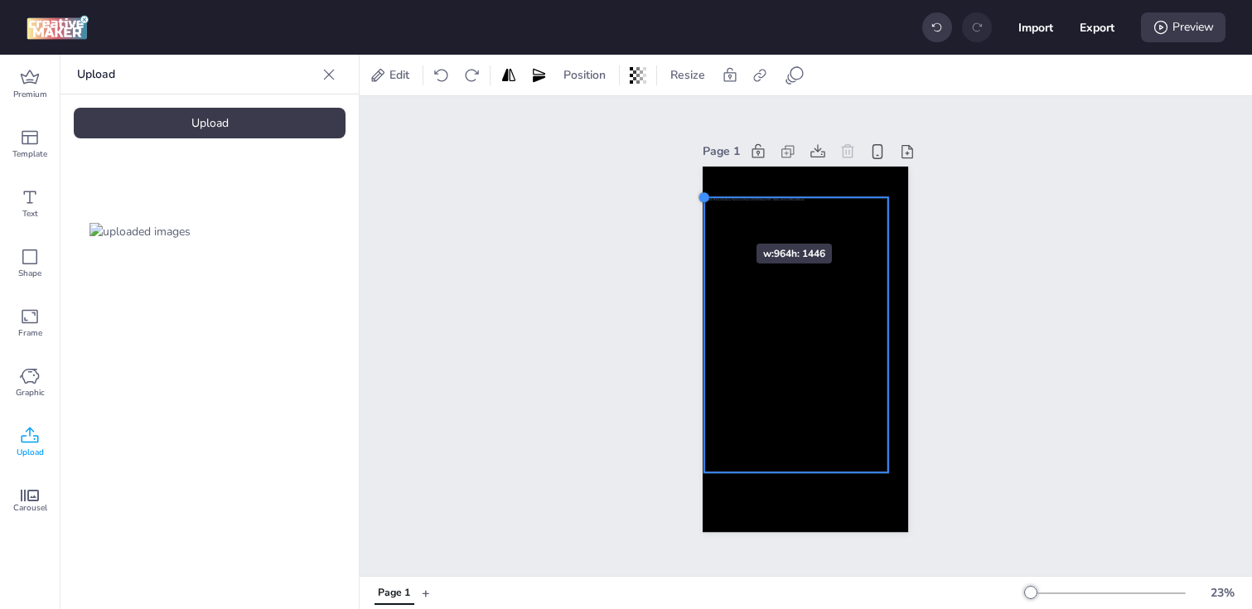
drag, startPoint x: 726, startPoint y: 227, endPoint x: 707, endPoint y: 214, distance: 23.2
click at [707, 214] on div at bounding box center [805, 350] width 205 height 366
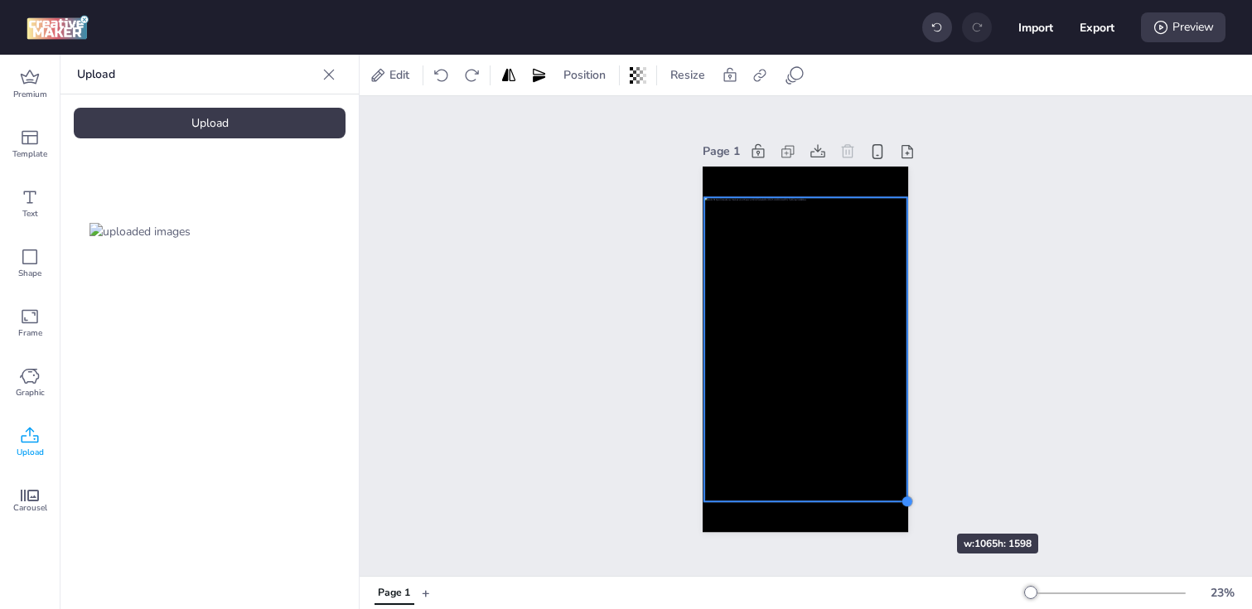
drag, startPoint x: 890, startPoint y: 475, endPoint x: 907, endPoint y: 504, distance: 33.8
click at [907, 504] on div at bounding box center [907, 501] width 13 height 13
click at [637, 423] on div "Page 1" at bounding box center [806, 336] width 892 height 480
click at [822, 389] on div at bounding box center [805, 349] width 203 height 305
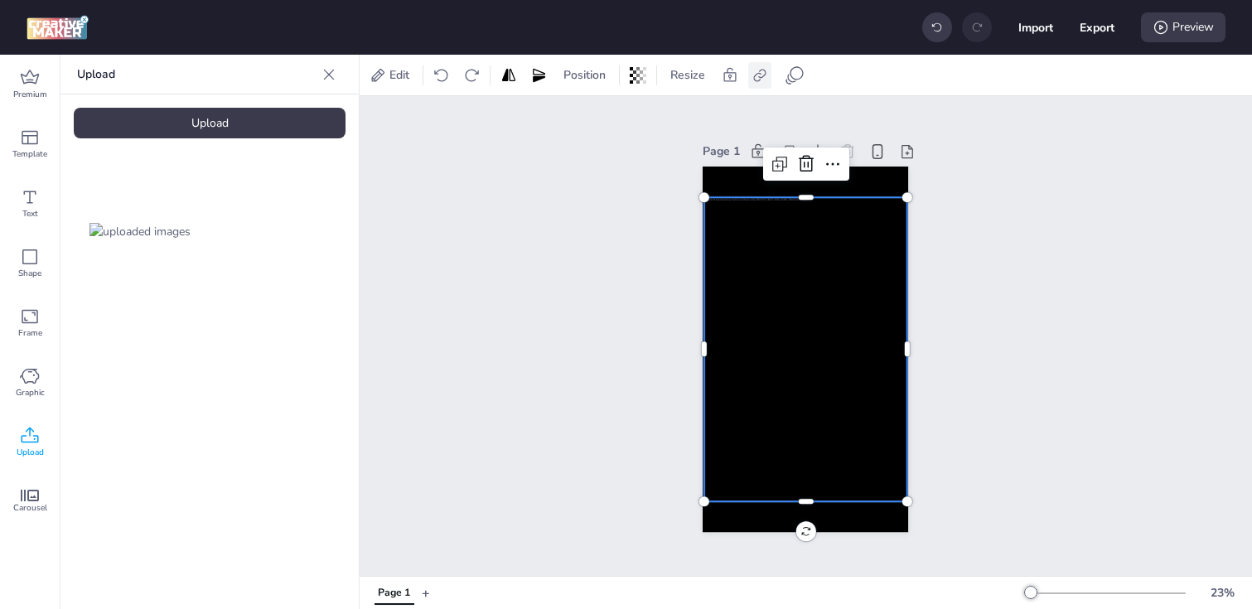
click at [759, 73] on icon at bounding box center [759, 75] width 12 height 12
click at [601, 122] on label "Activate hyperlink" at bounding box center [642, 117] width 124 height 29
click at [596, 122] on input "Activate hyperlink" at bounding box center [590, 123] width 11 height 11
checkbox input "true"
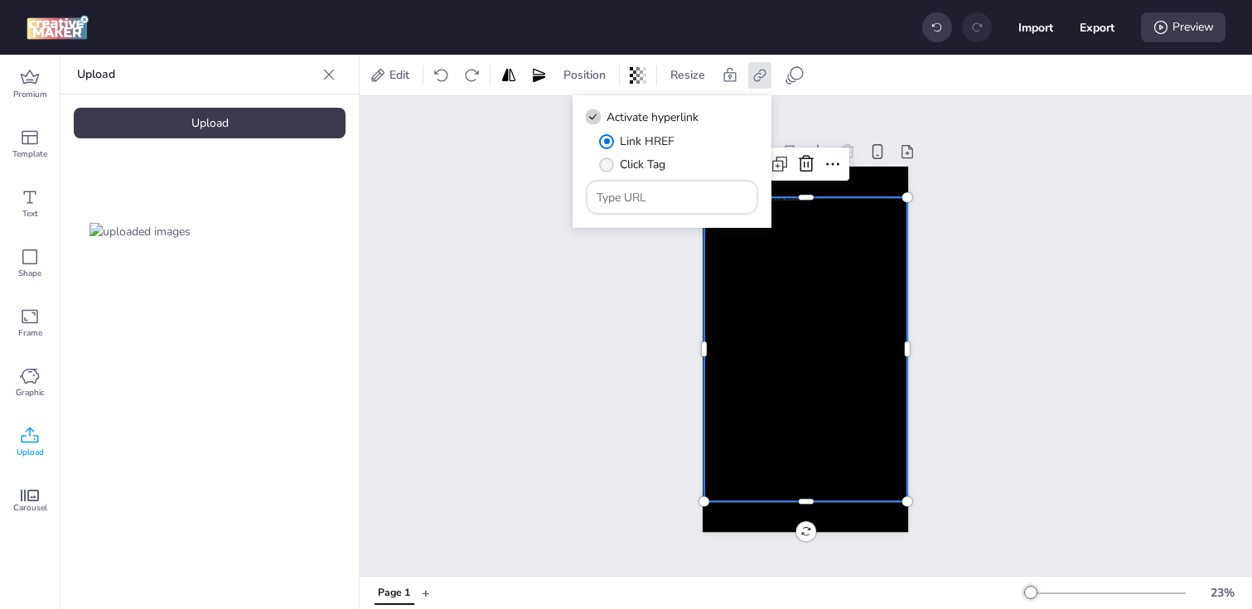
click at [605, 157] on span "" at bounding box center [606, 164] width 15 height 15
click at [605, 166] on input "Click Tag" at bounding box center [603, 171] width 11 height 11
radio input "true"
click at [651, 204] on input "Type URL" at bounding box center [673, 197] width 152 height 17
paste input "[URL][DOMAIN_NAME]"
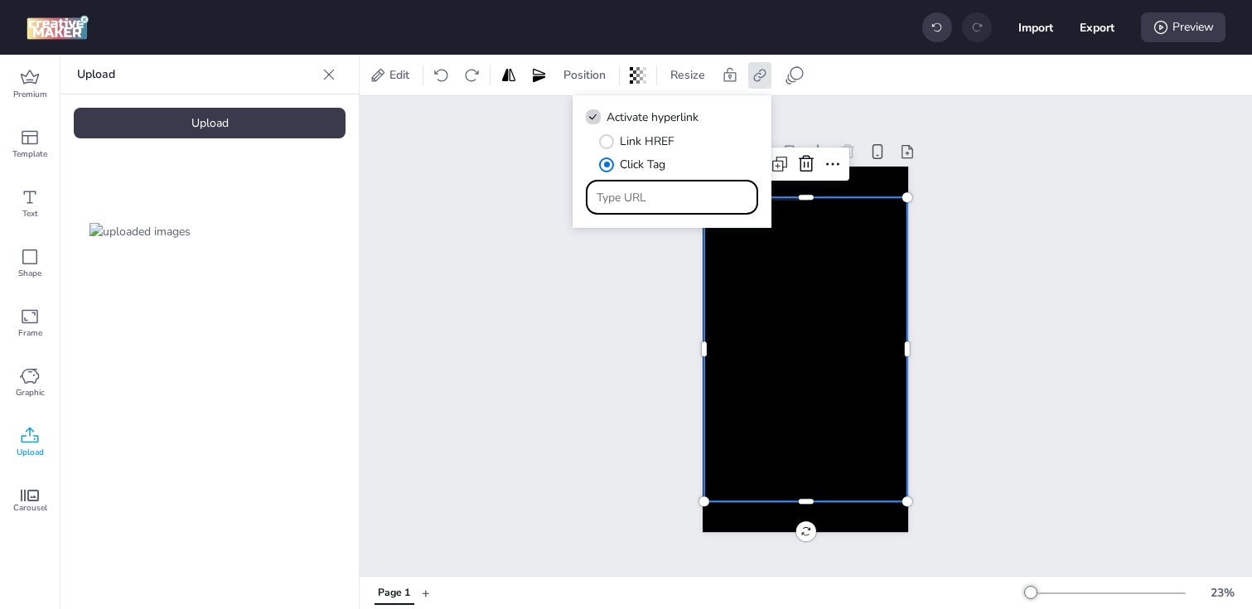
type input "[URL][DOMAIN_NAME]"
click at [590, 340] on div "Page 1" at bounding box center [806, 336] width 892 height 480
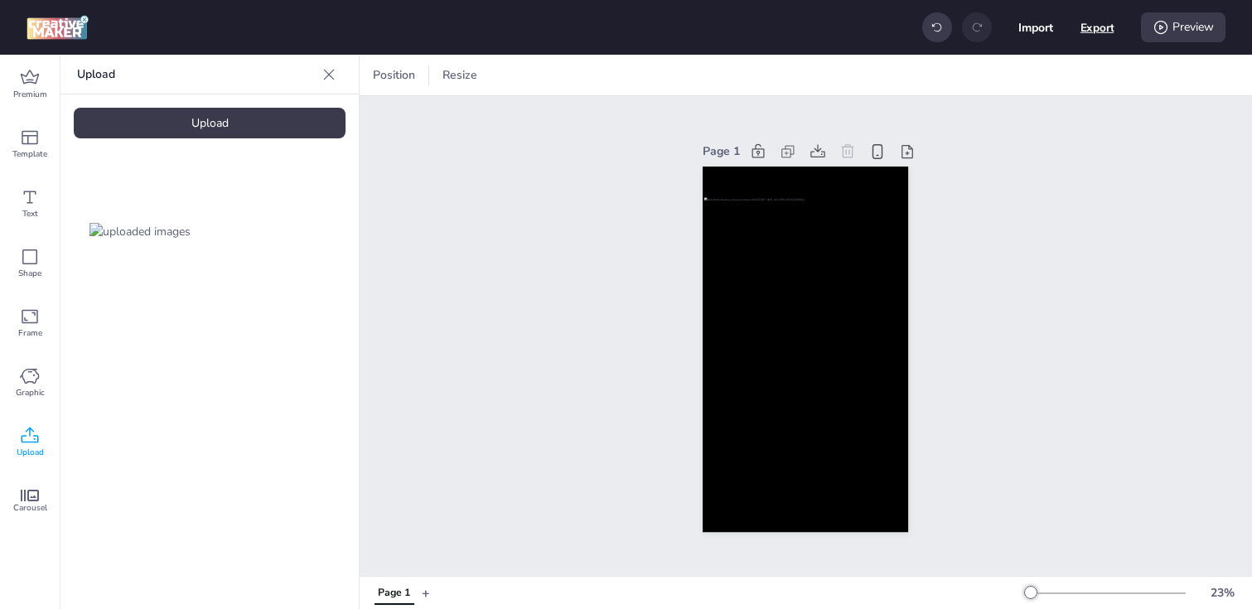
click at [1081, 30] on button "Export" at bounding box center [1097, 28] width 34 height 34
select select "html"
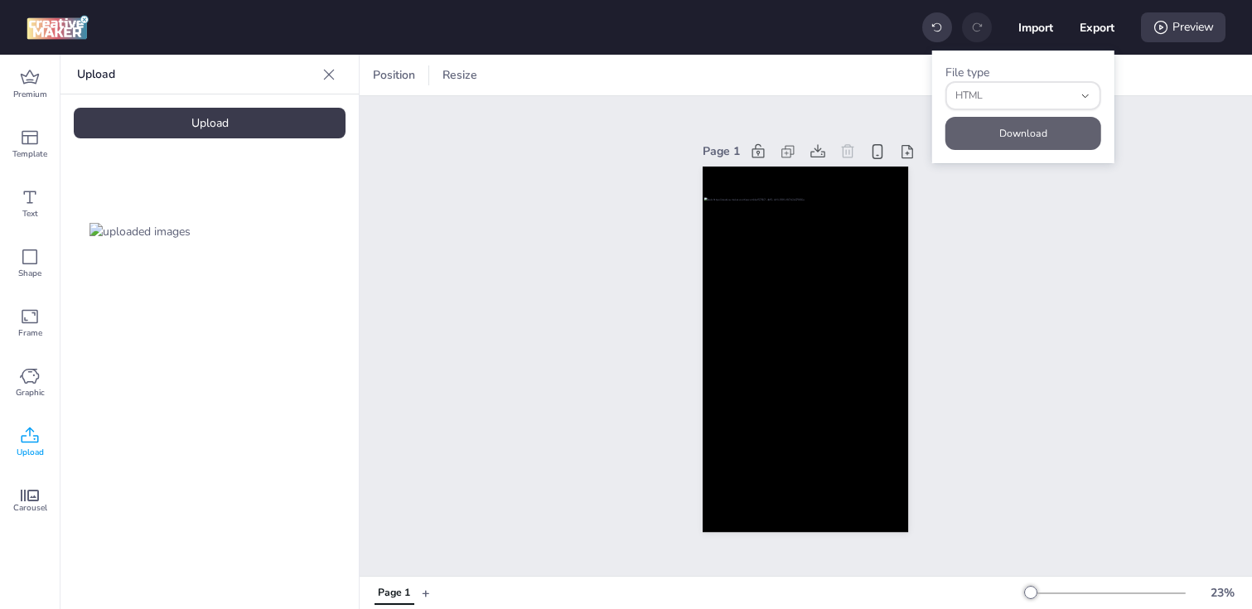
click at [1048, 121] on button "Download" at bounding box center [1023, 133] width 156 height 33
click at [239, 138] on div "Upload" at bounding box center [210, 123] width 272 height 31
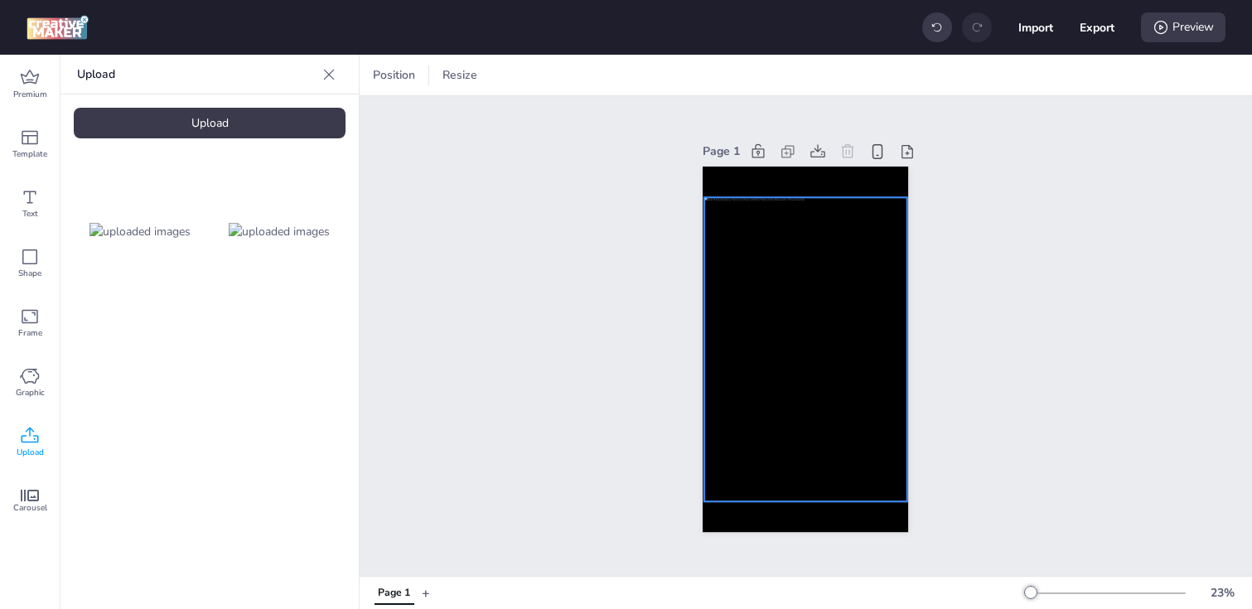
click at [774, 354] on div at bounding box center [805, 349] width 203 height 305
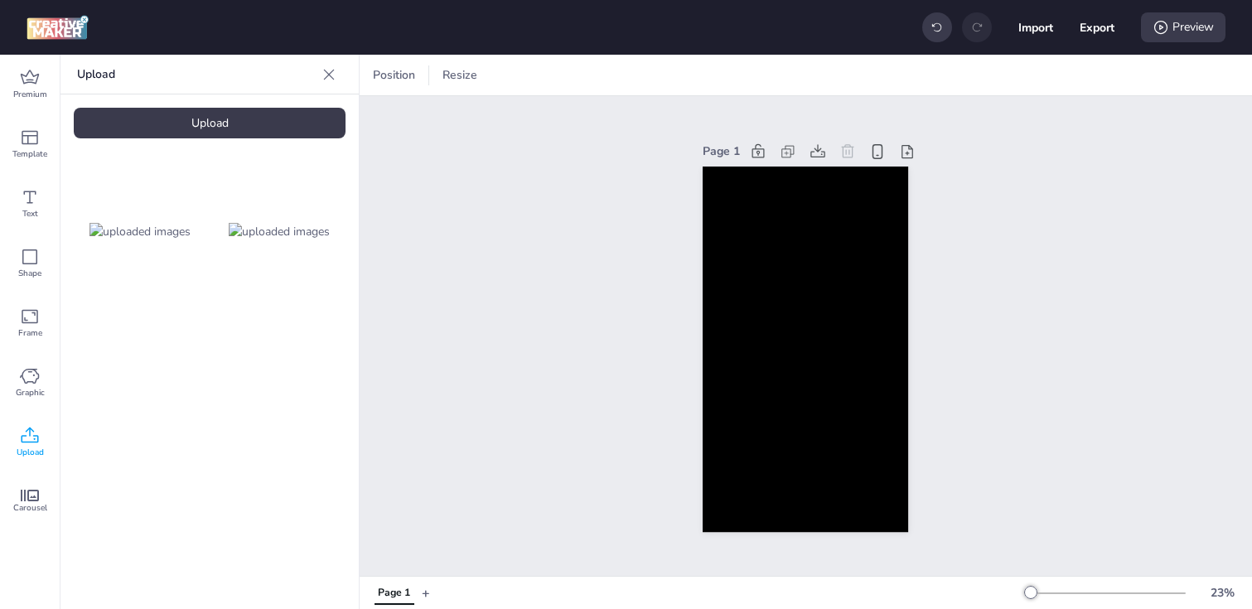
click at [271, 240] on img at bounding box center [279, 231] width 101 height 17
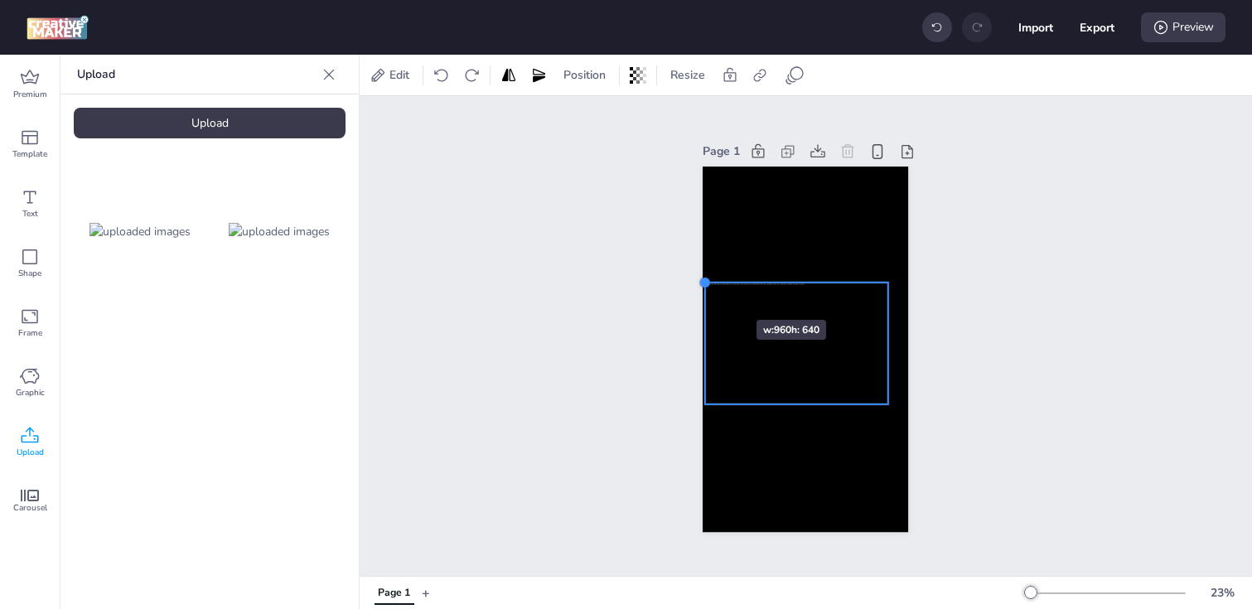
drag, startPoint x: 725, startPoint y: 297, endPoint x: 707, endPoint y: 290, distance: 19.4
click at [707, 290] on div at bounding box center [805, 350] width 205 height 366
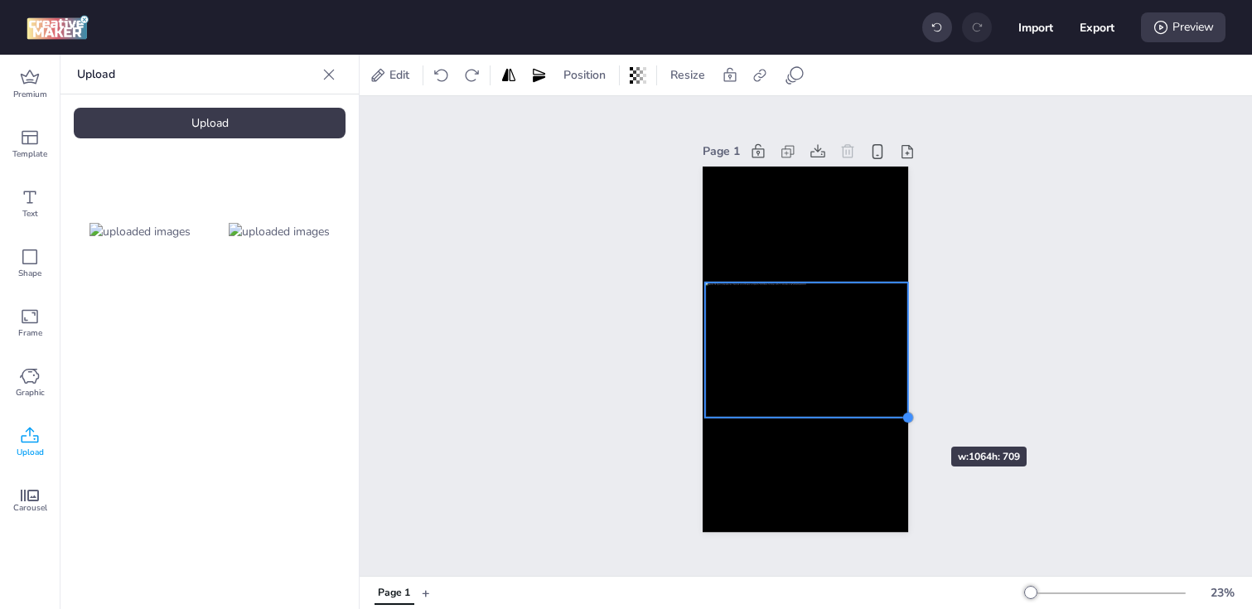
drag, startPoint x: 888, startPoint y: 404, endPoint x: 901, endPoint y: 417, distance: 18.7
click at [901, 417] on div at bounding box center [907, 417] width 13 height 13
click at [708, 281] on div at bounding box center [702, 280] width 13 height 13
click at [771, 343] on div at bounding box center [805, 349] width 205 height 137
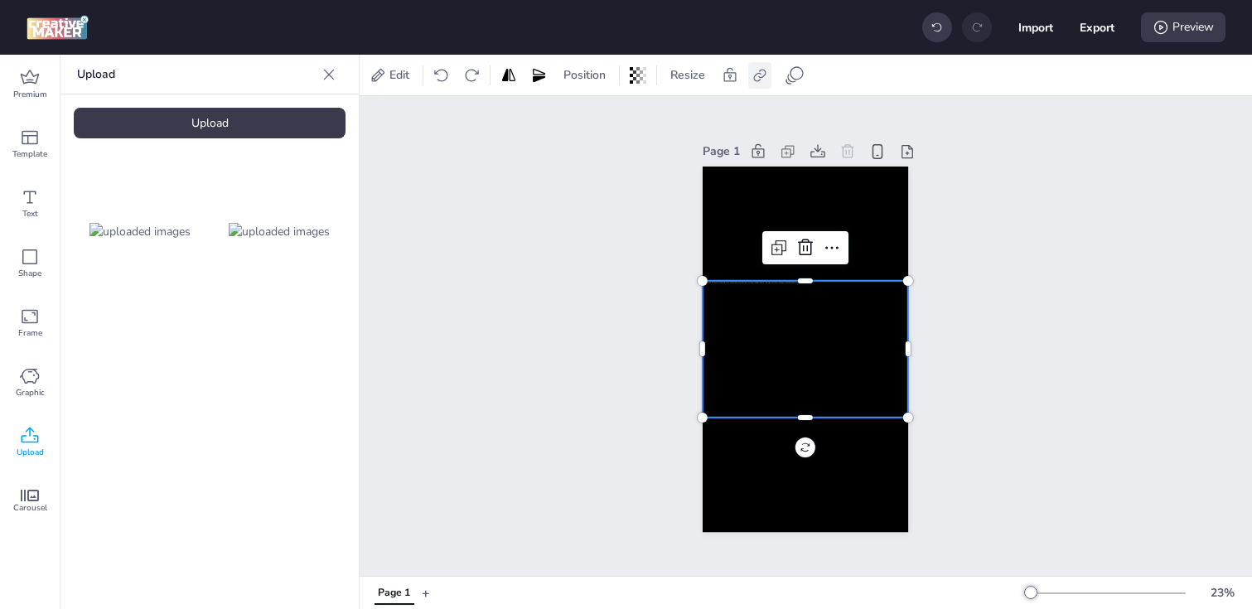
click at [756, 80] on icon at bounding box center [759, 75] width 12 height 12
click at [594, 124] on label "Activate hyperlink" at bounding box center [642, 117] width 124 height 29
click at [594, 124] on input "Activate hyperlink" at bounding box center [590, 123] width 11 height 11
checkbox input "true"
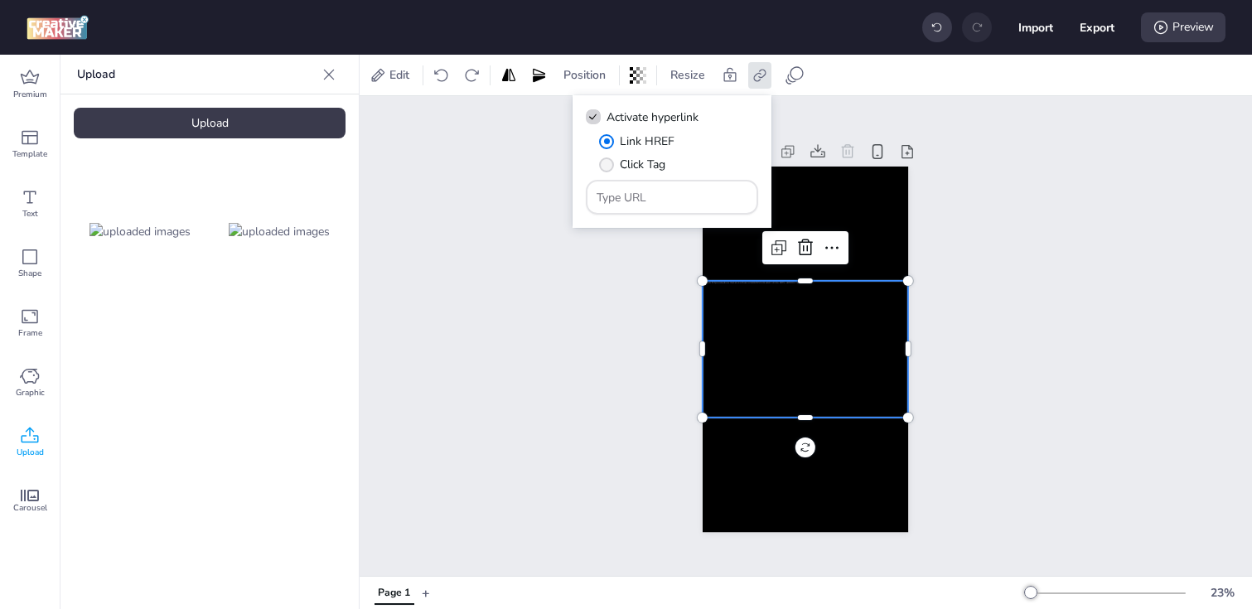
click at [608, 169] on span "" at bounding box center [606, 164] width 15 height 15
click at [608, 169] on input "Click Tag" at bounding box center [603, 171] width 11 height 11
radio input "true"
click at [654, 189] on input "Type URL" at bounding box center [673, 197] width 152 height 17
paste input "[URL][DOMAIN_NAME]"
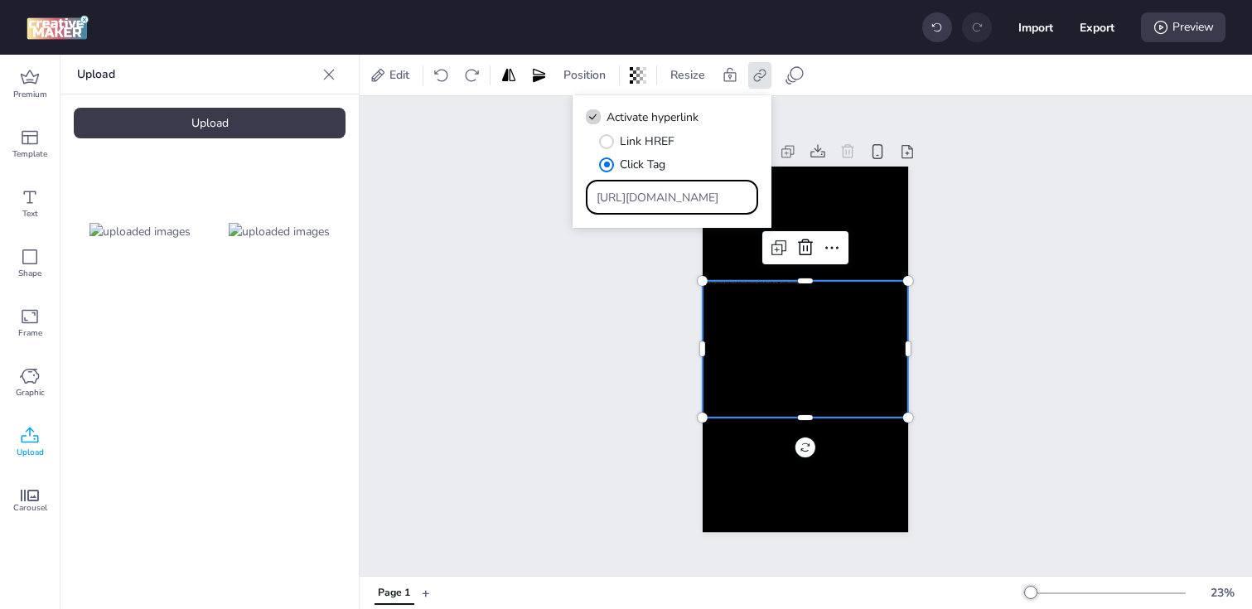
type input "[URL][DOMAIN_NAME]"
drag, startPoint x: 640, startPoint y: 205, endPoint x: 554, endPoint y: 203, distance: 85.4
click at [553, 204] on body "Import Export Preview Premium Template Text Shape Frame Graphic Upload Carousel…" at bounding box center [626, 304] width 1252 height 609
click at [525, 211] on div "Page 1" at bounding box center [806, 336] width 892 height 480
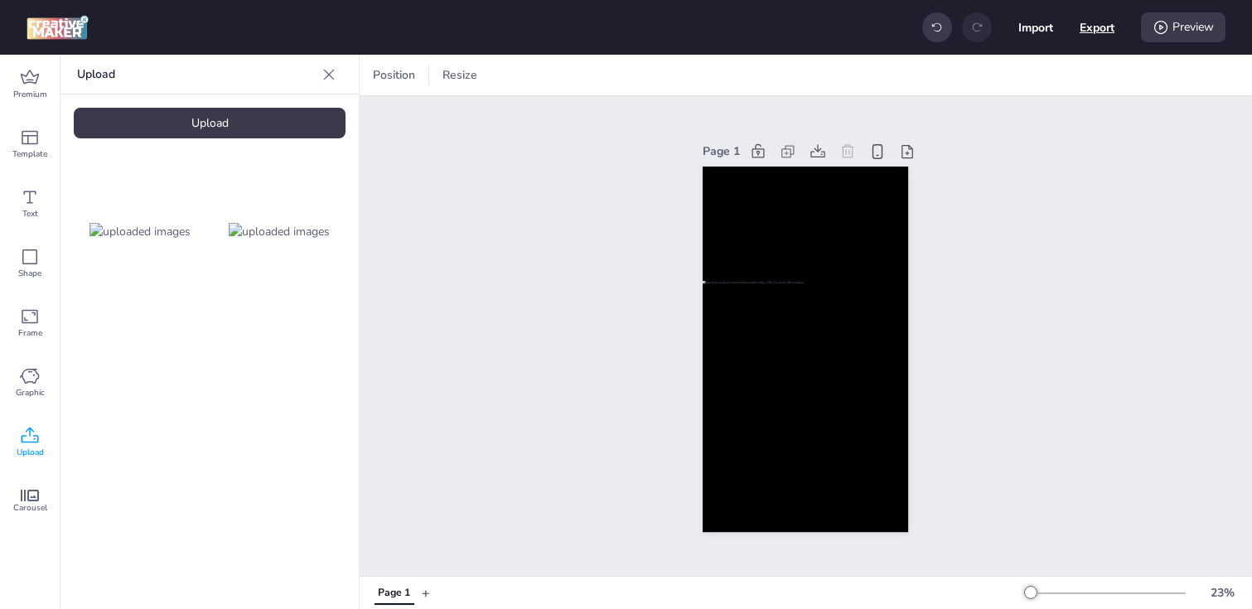
click at [1100, 22] on button "Export" at bounding box center [1097, 27] width 35 height 35
select select "html"
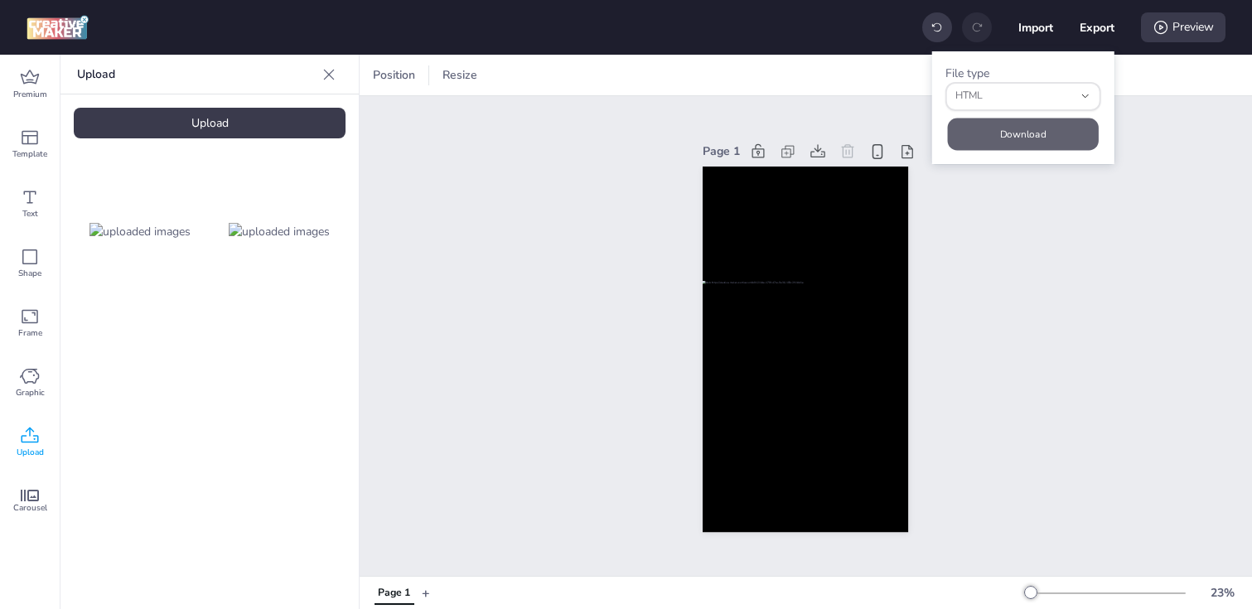
click at [964, 129] on button "Download" at bounding box center [1023, 134] width 151 height 32
